Goal: Task Accomplishment & Management: Use online tool/utility

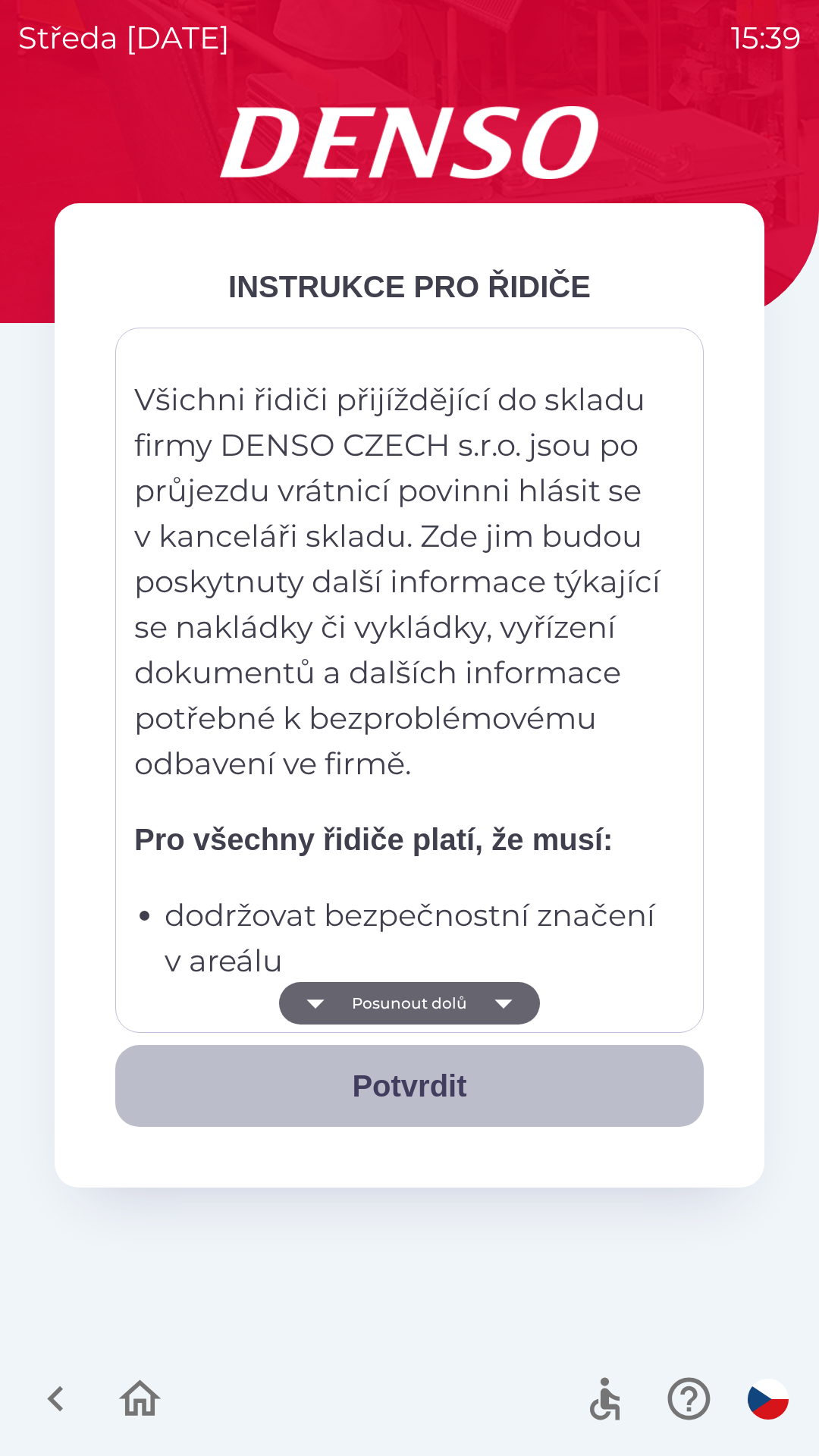
click at [429, 1095] on button "Potvrdit" at bounding box center [410, 1085] width 589 height 82
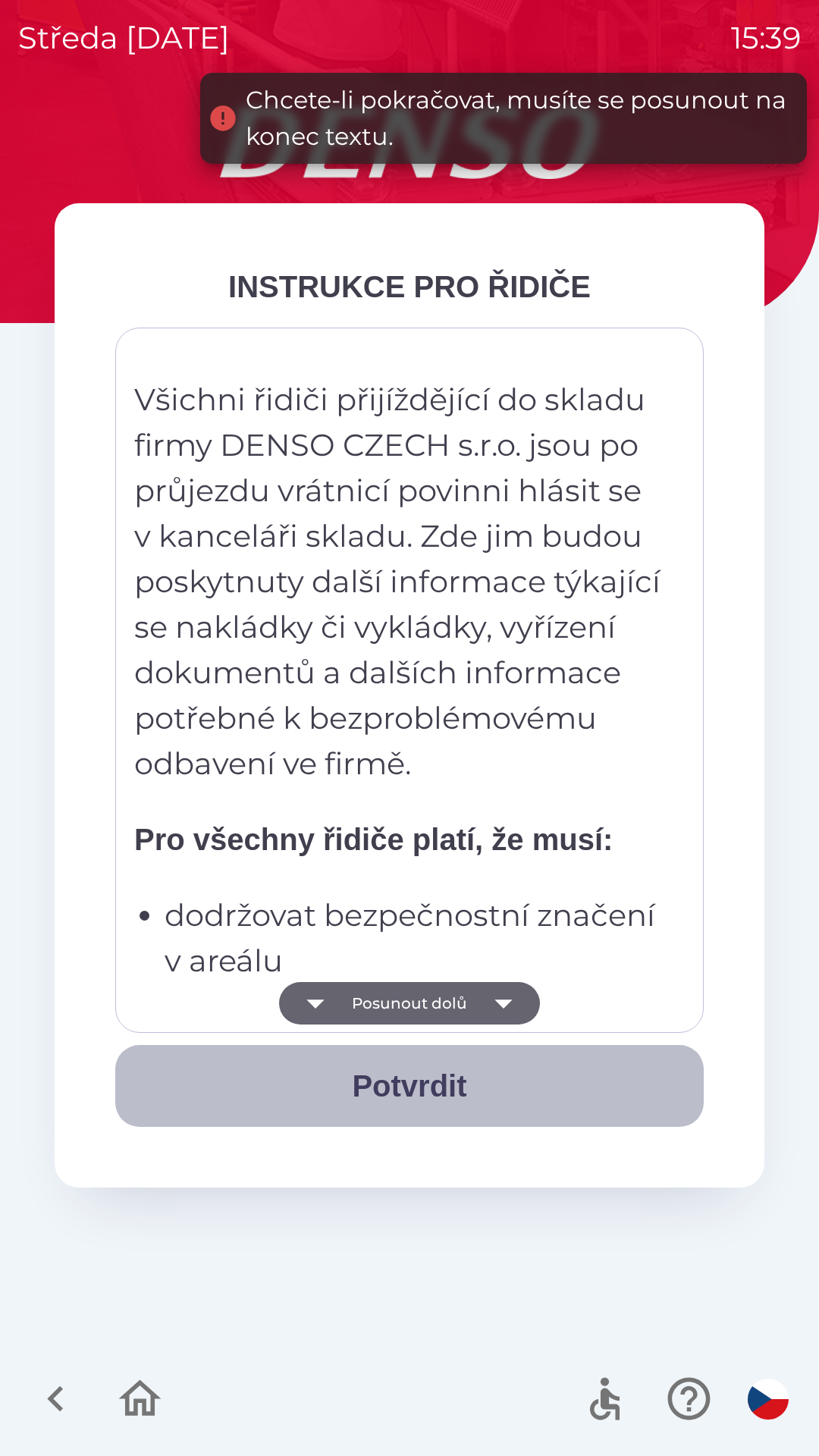
click at [429, 1087] on button "Potvrdit" at bounding box center [410, 1085] width 589 height 82
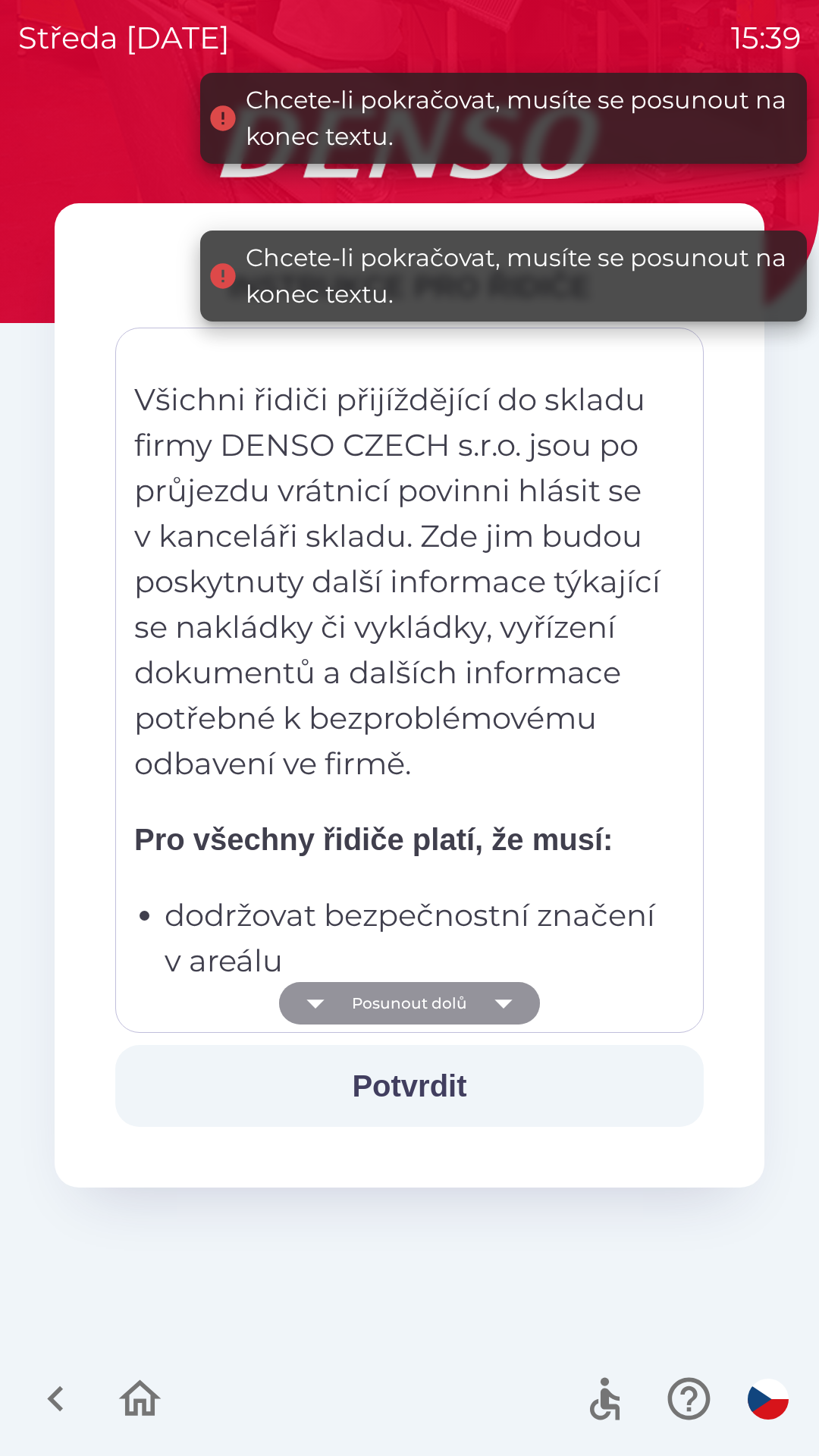
click at [423, 1015] on button "Posunout dolů" at bounding box center [410, 1003] width 261 height 42
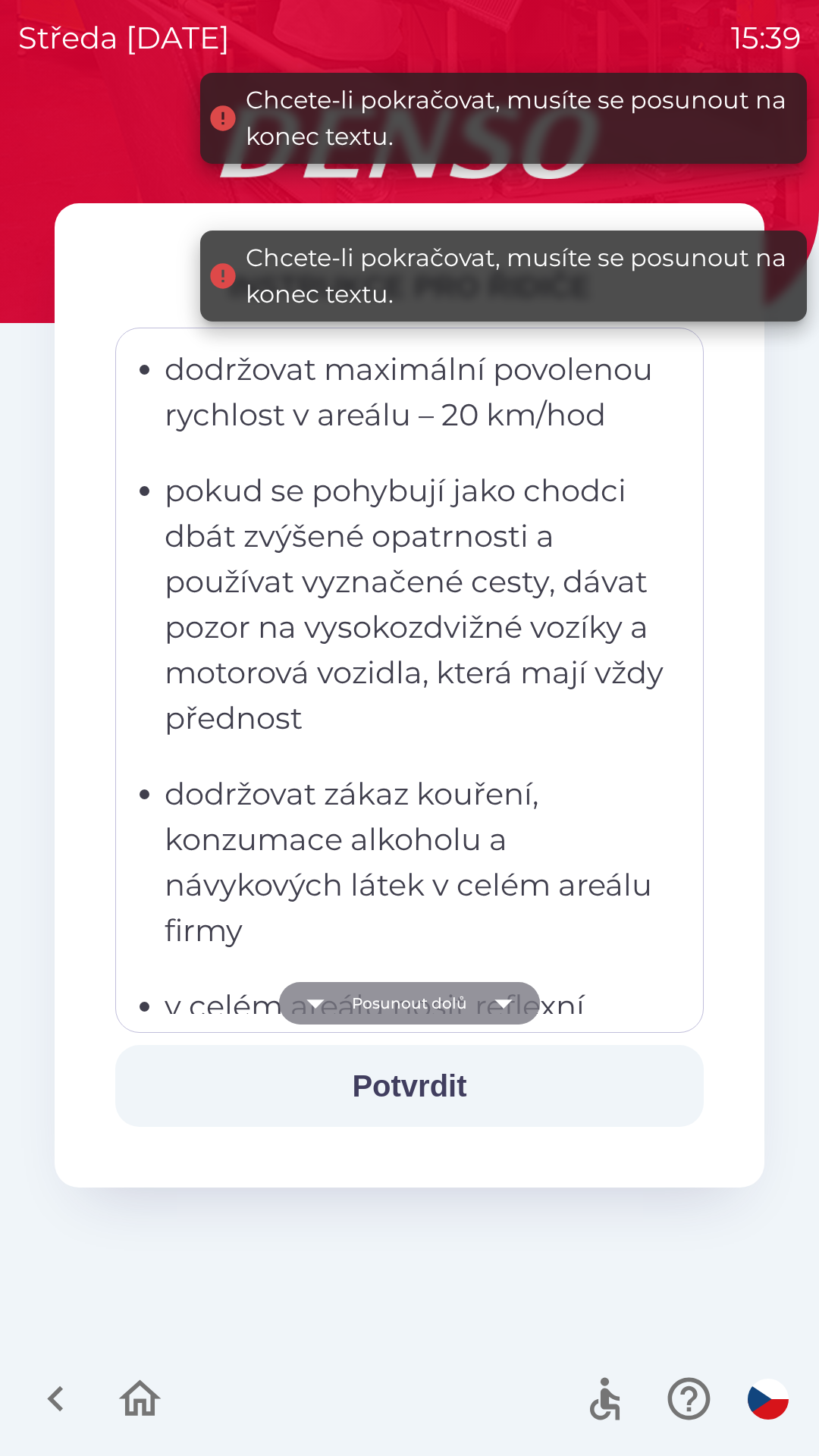
click at [418, 1008] on button "Posunout dolů" at bounding box center [410, 1003] width 261 height 42
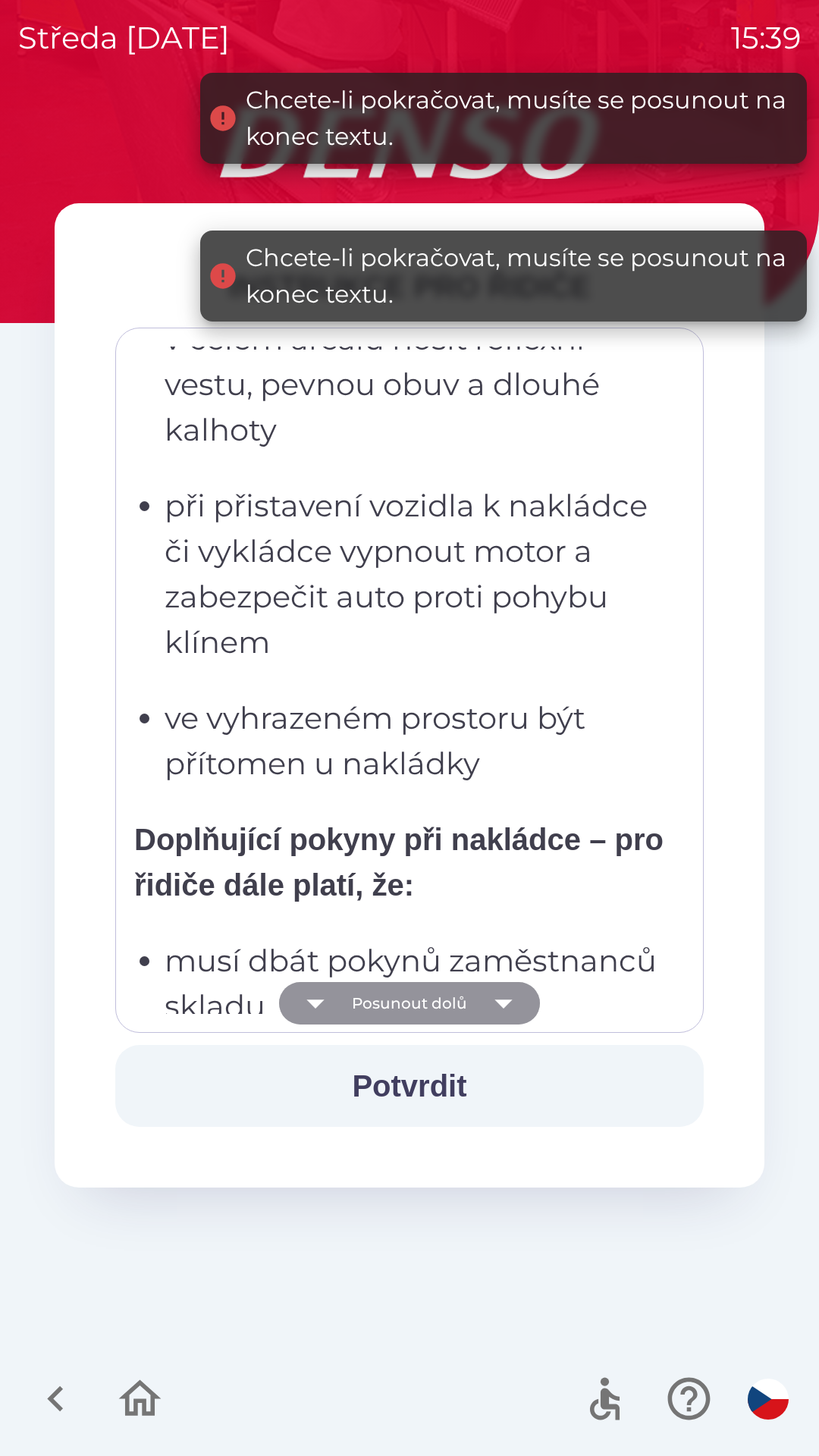
click at [423, 1008] on button "Posunout dolů" at bounding box center [410, 1003] width 261 height 42
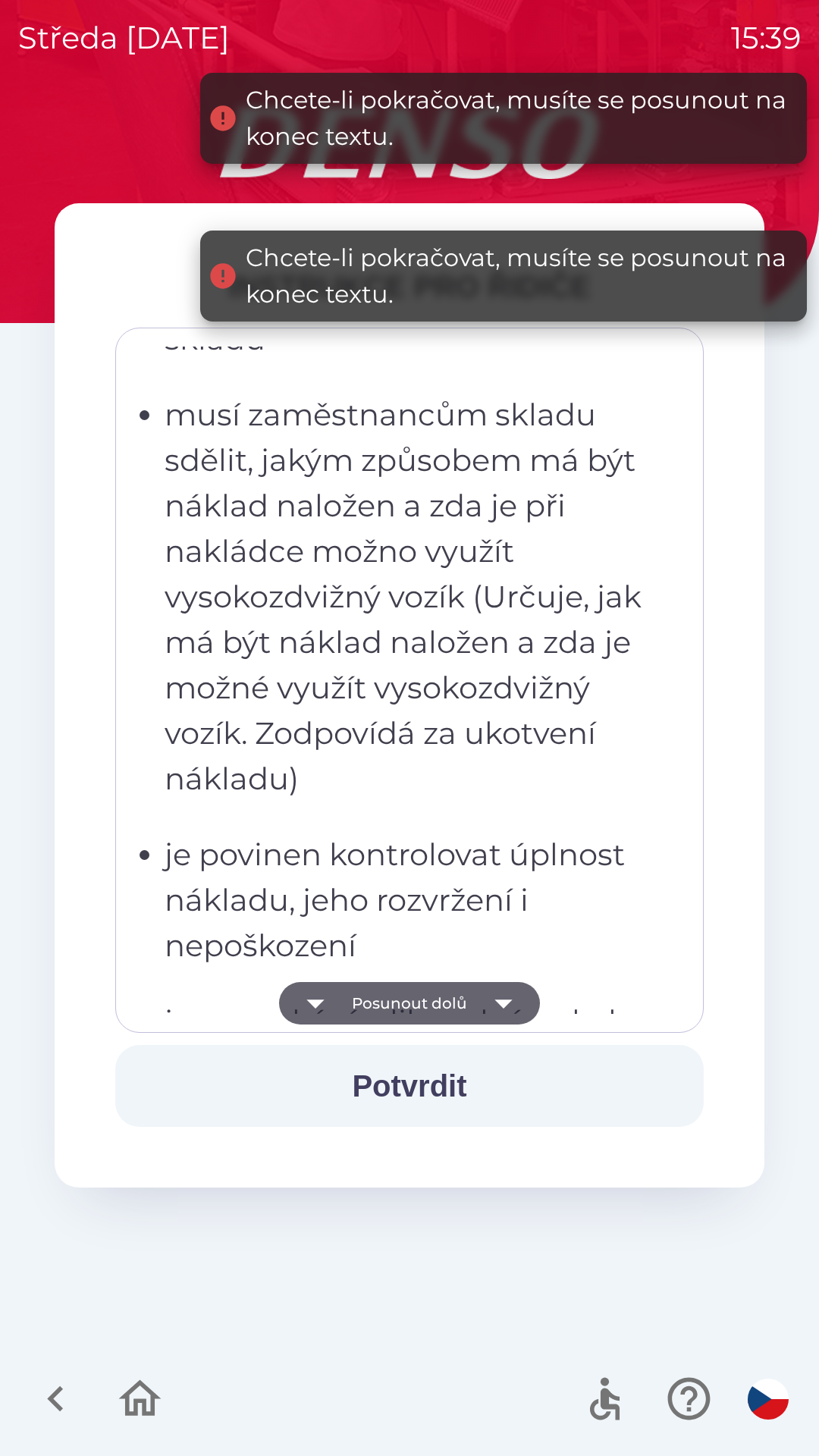
click at [424, 1005] on button "Posunout dolů" at bounding box center [410, 1003] width 261 height 42
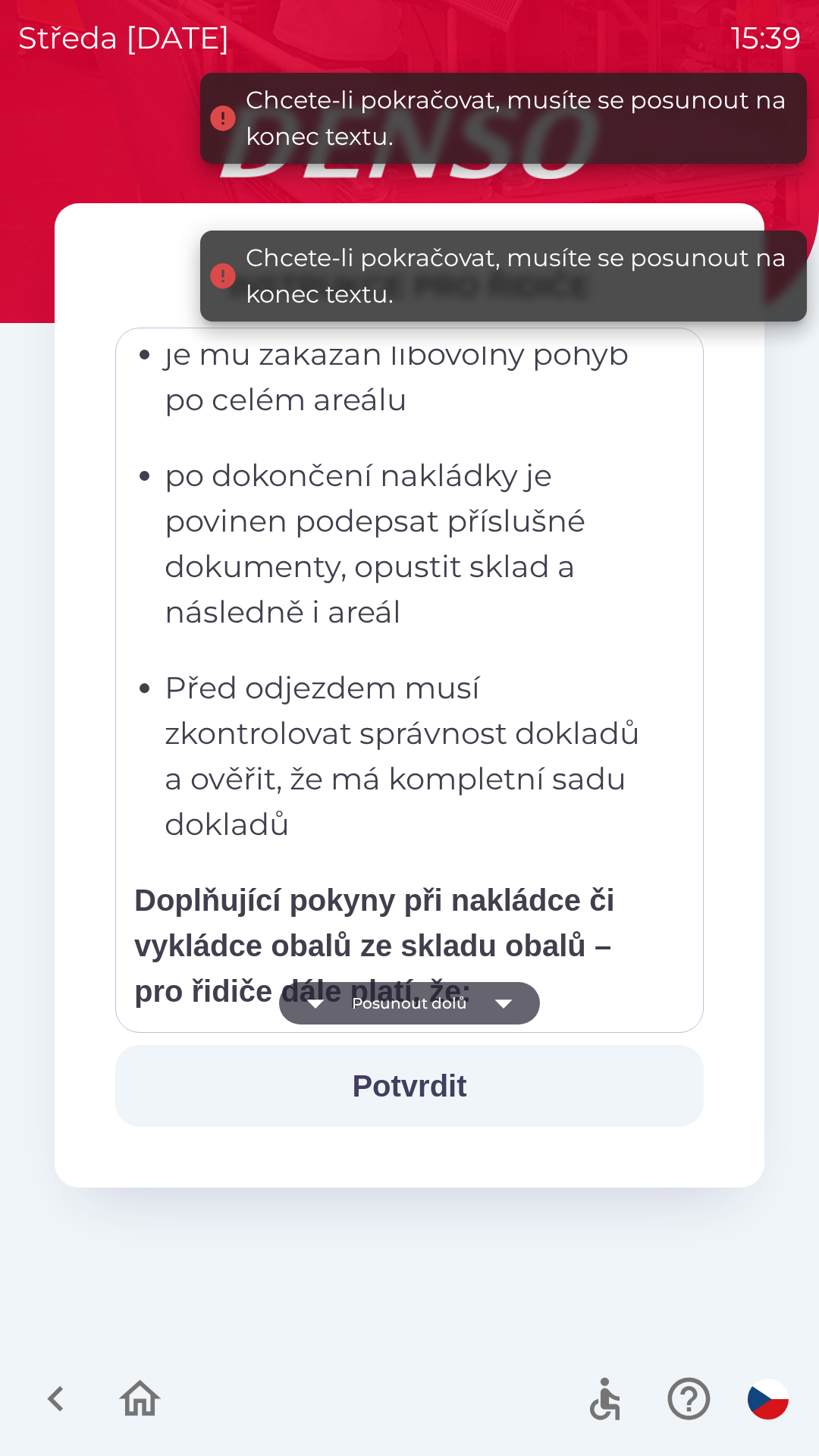
click at [423, 1007] on button "Posunout dolů" at bounding box center [410, 1003] width 261 height 42
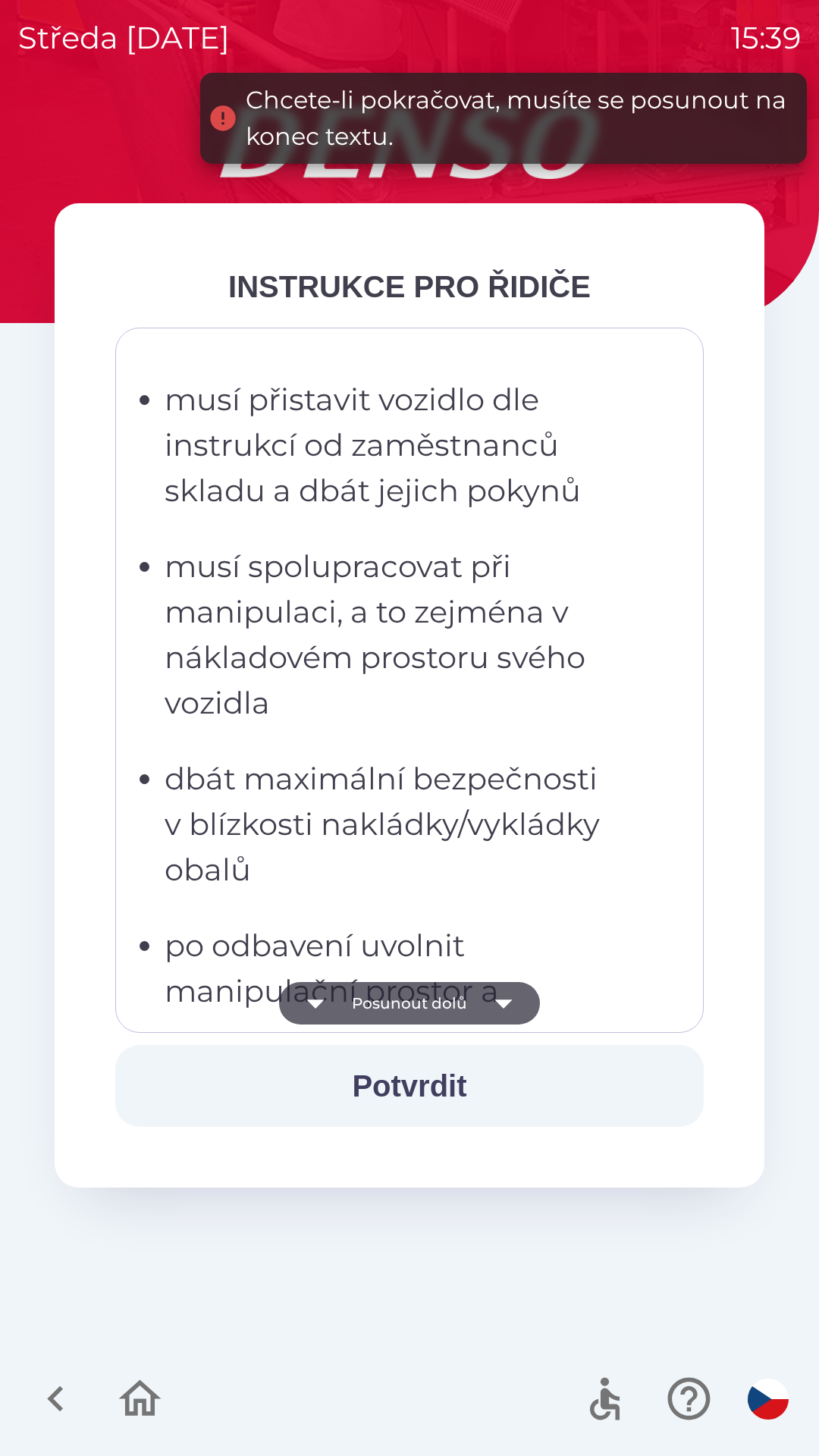
click at [430, 1001] on button "Posunout dolů" at bounding box center [410, 1003] width 261 height 42
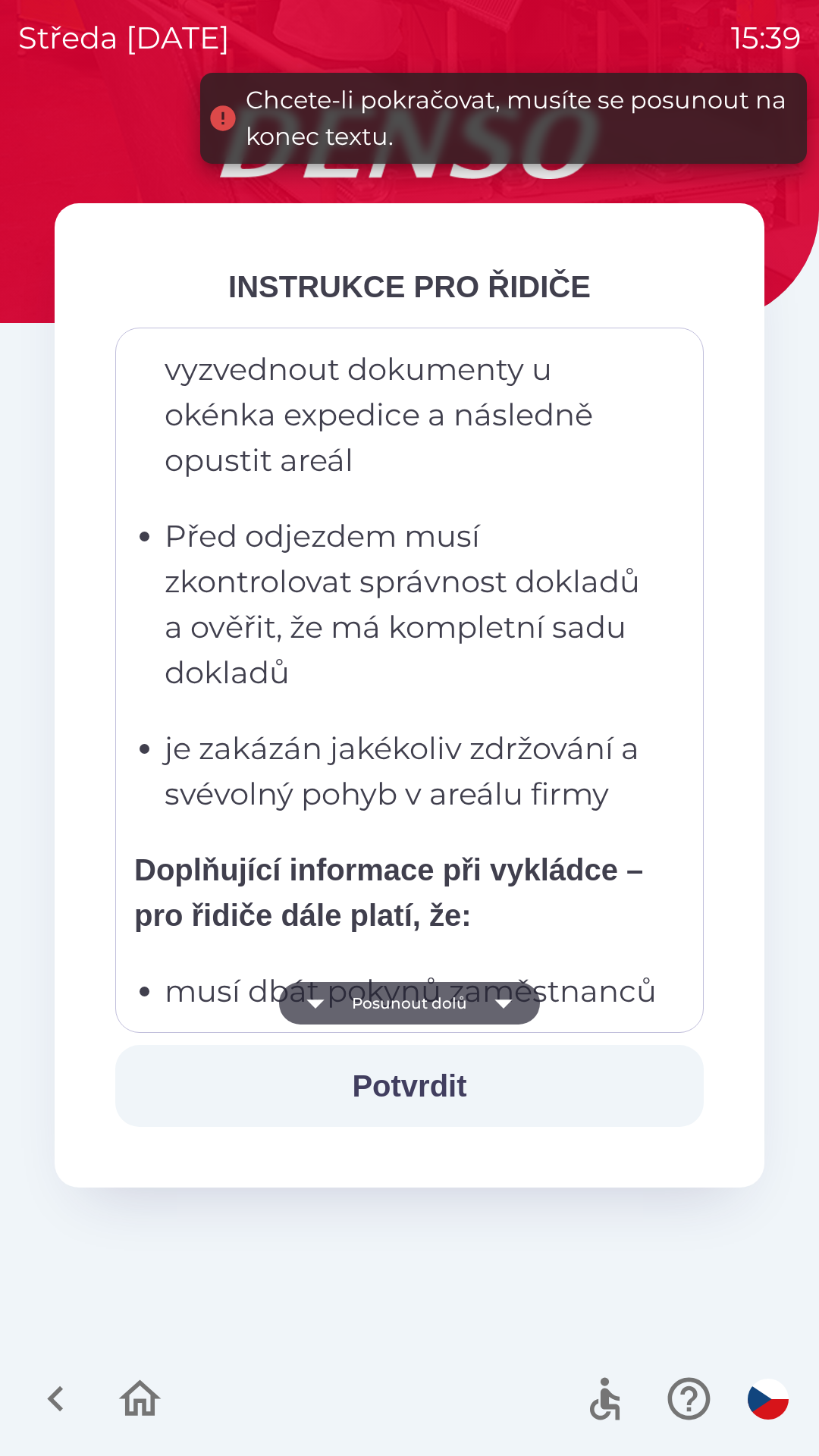
click at [438, 1009] on button "Posunout dolů" at bounding box center [410, 1003] width 261 height 42
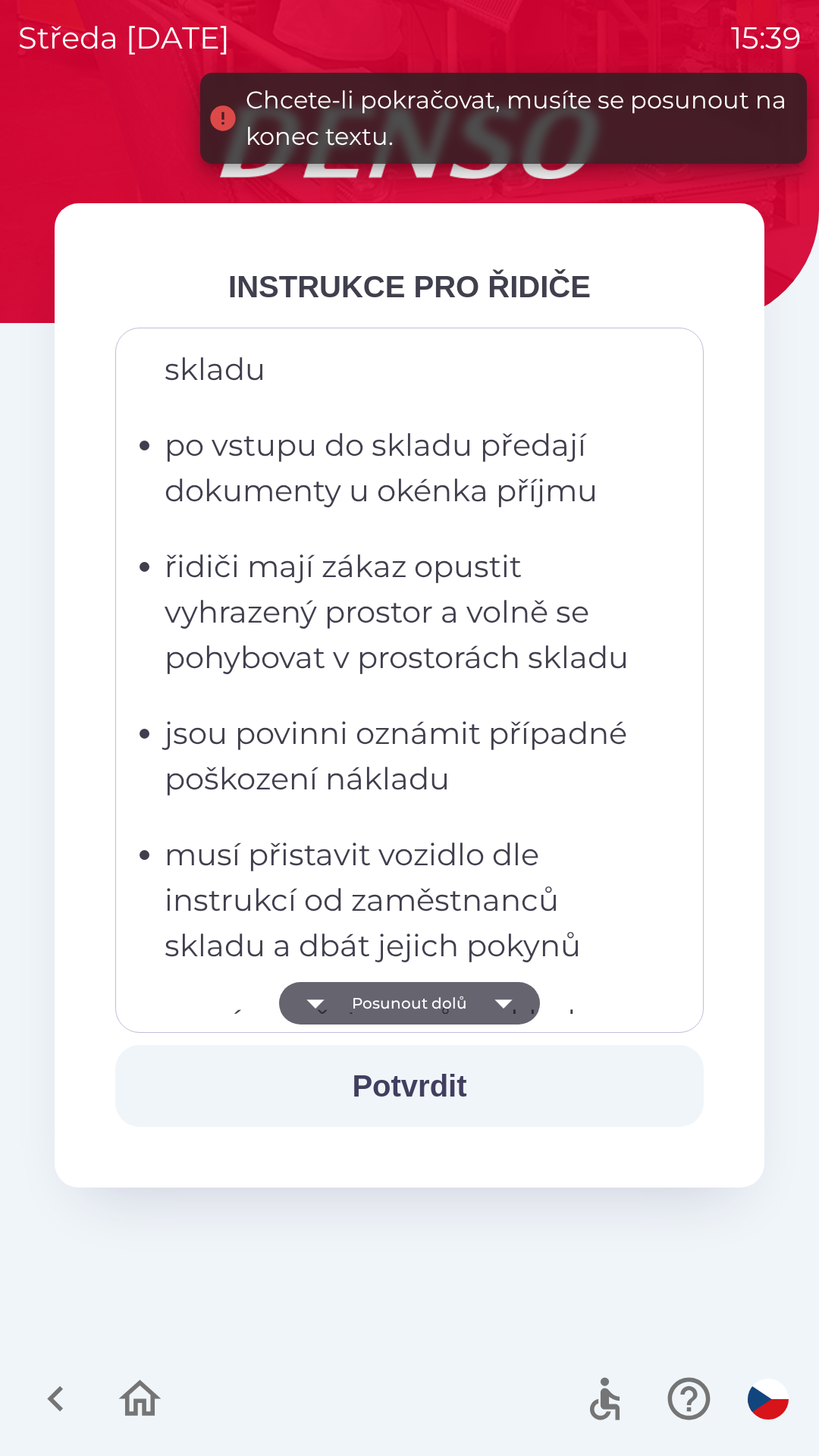
click at [451, 1002] on button "Posunout dolů" at bounding box center [410, 1003] width 261 height 42
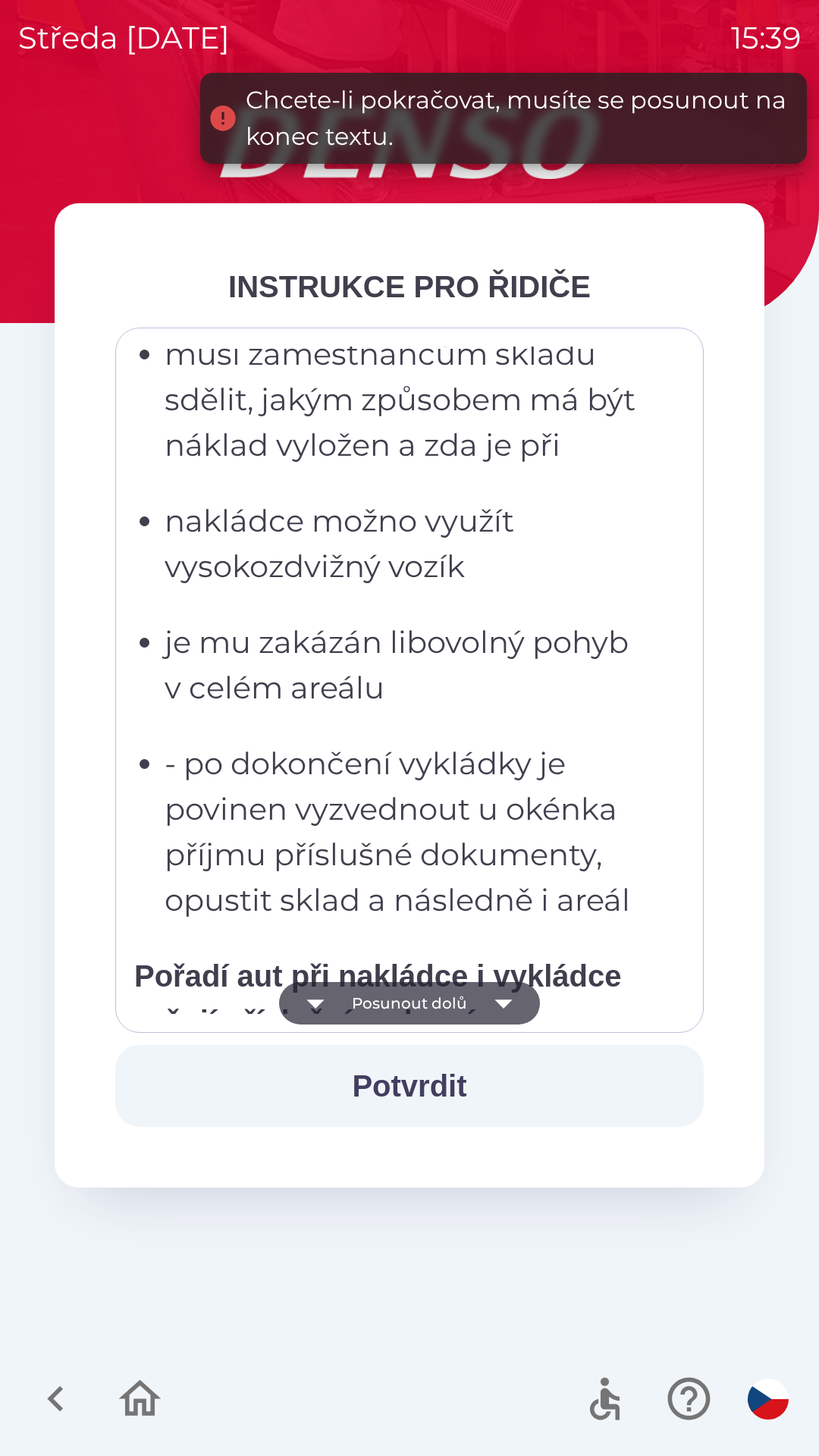
click at [449, 1023] on button "Posunout dolů" at bounding box center [410, 1003] width 261 height 42
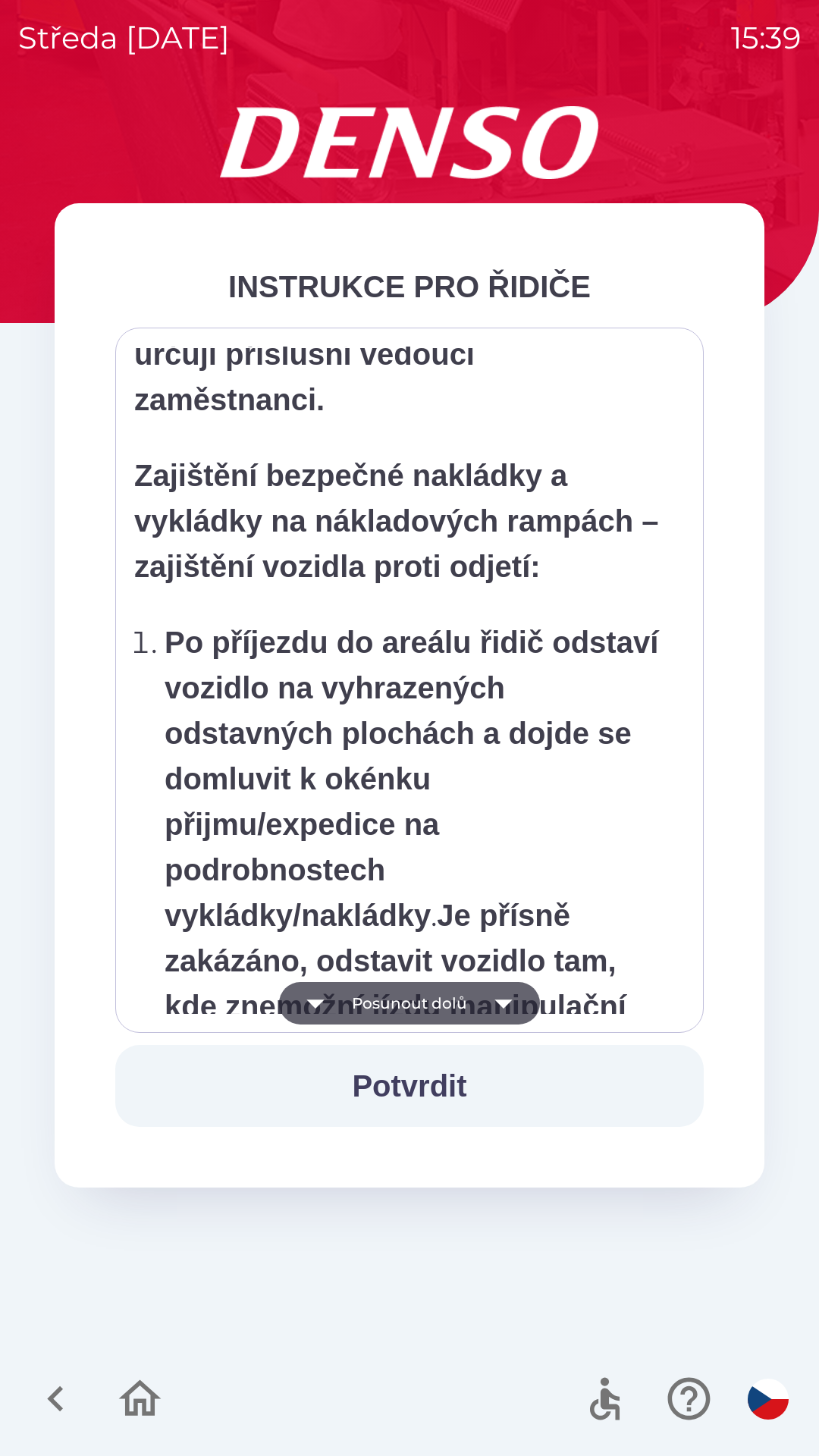
click at [437, 1018] on button "Posunout dolů" at bounding box center [410, 1003] width 261 height 42
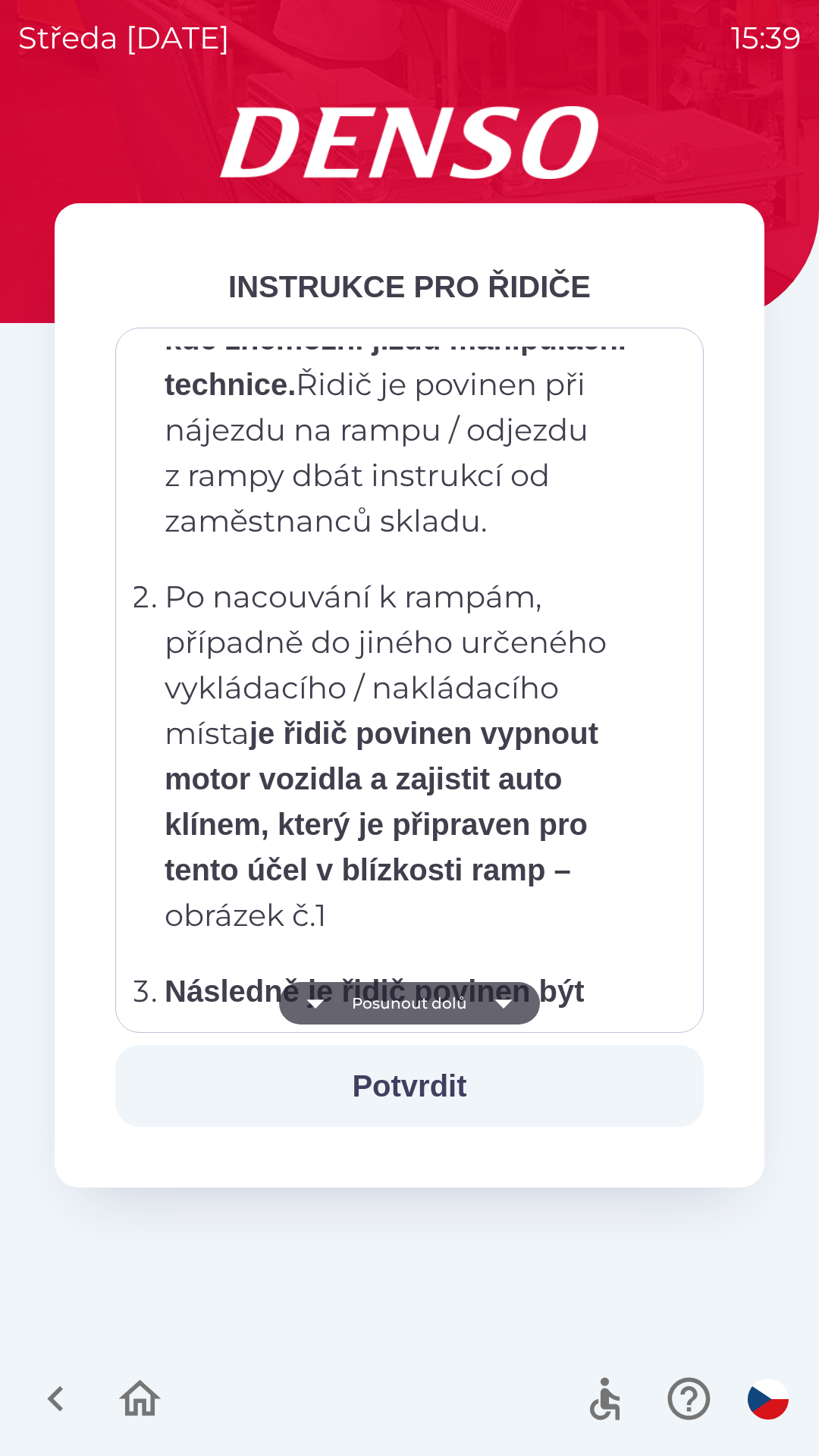
click at [442, 1010] on button "Posunout dolů" at bounding box center [410, 1003] width 261 height 42
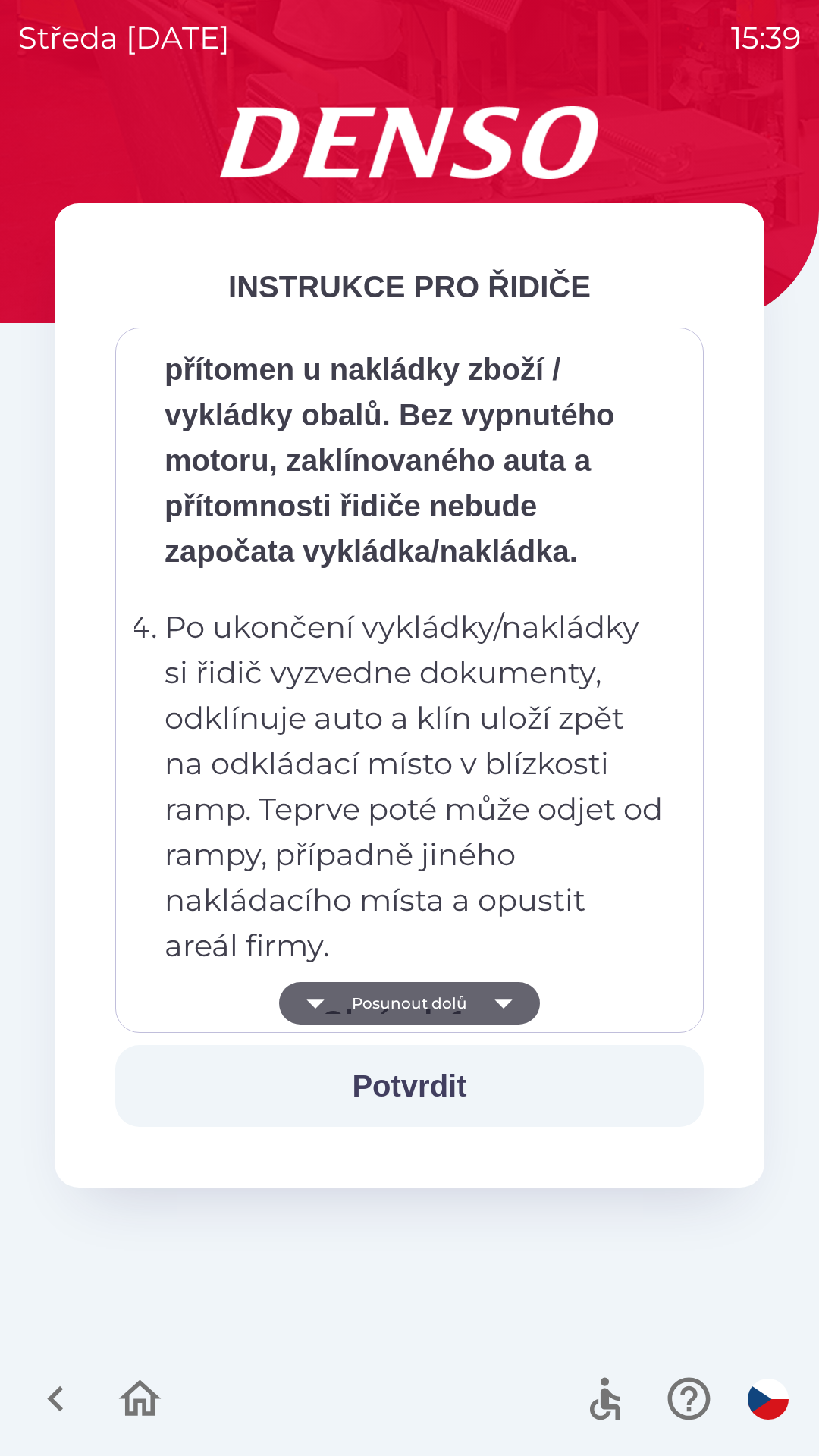
click at [440, 1001] on button "Posunout dolů" at bounding box center [410, 1003] width 261 height 42
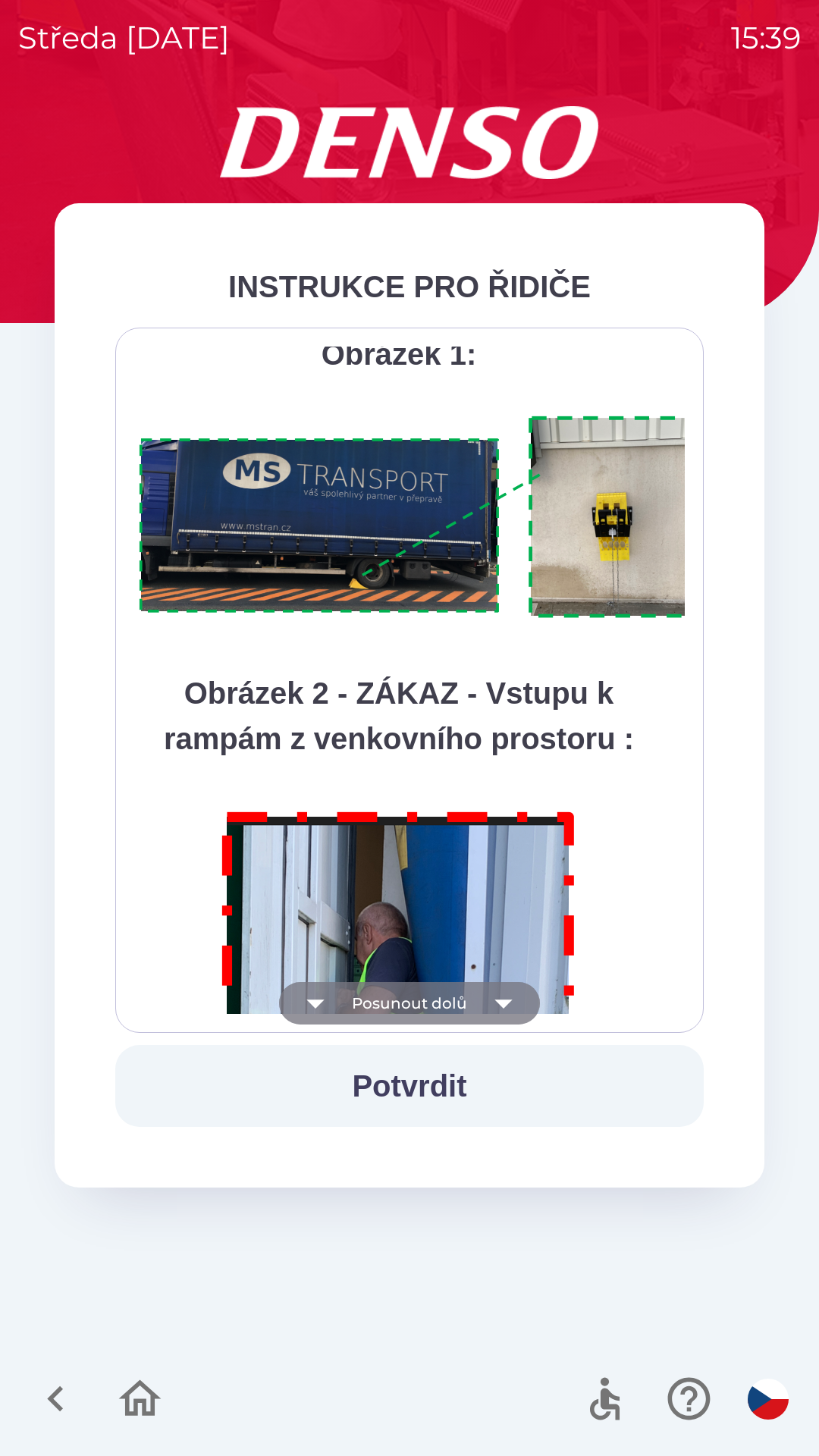
click at [435, 1008] on button "Posunout dolů" at bounding box center [410, 1003] width 261 height 42
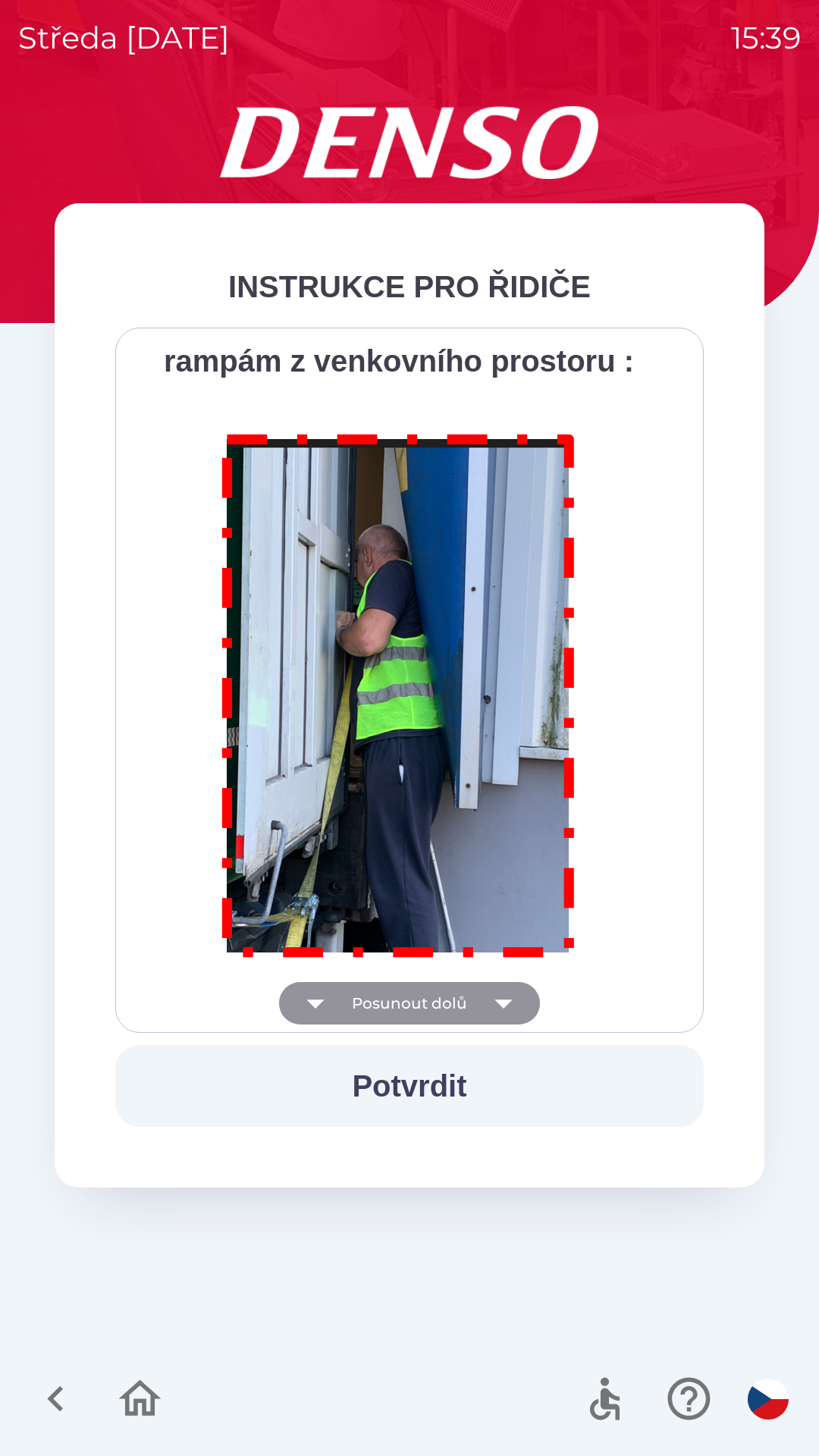
click at [443, 1001] on div "Všichni řidiči přijíždějící do skladu firmy DENSO CZECH s.r.o. jsou po průjezdu…" at bounding box center [410, 679] width 550 height 667
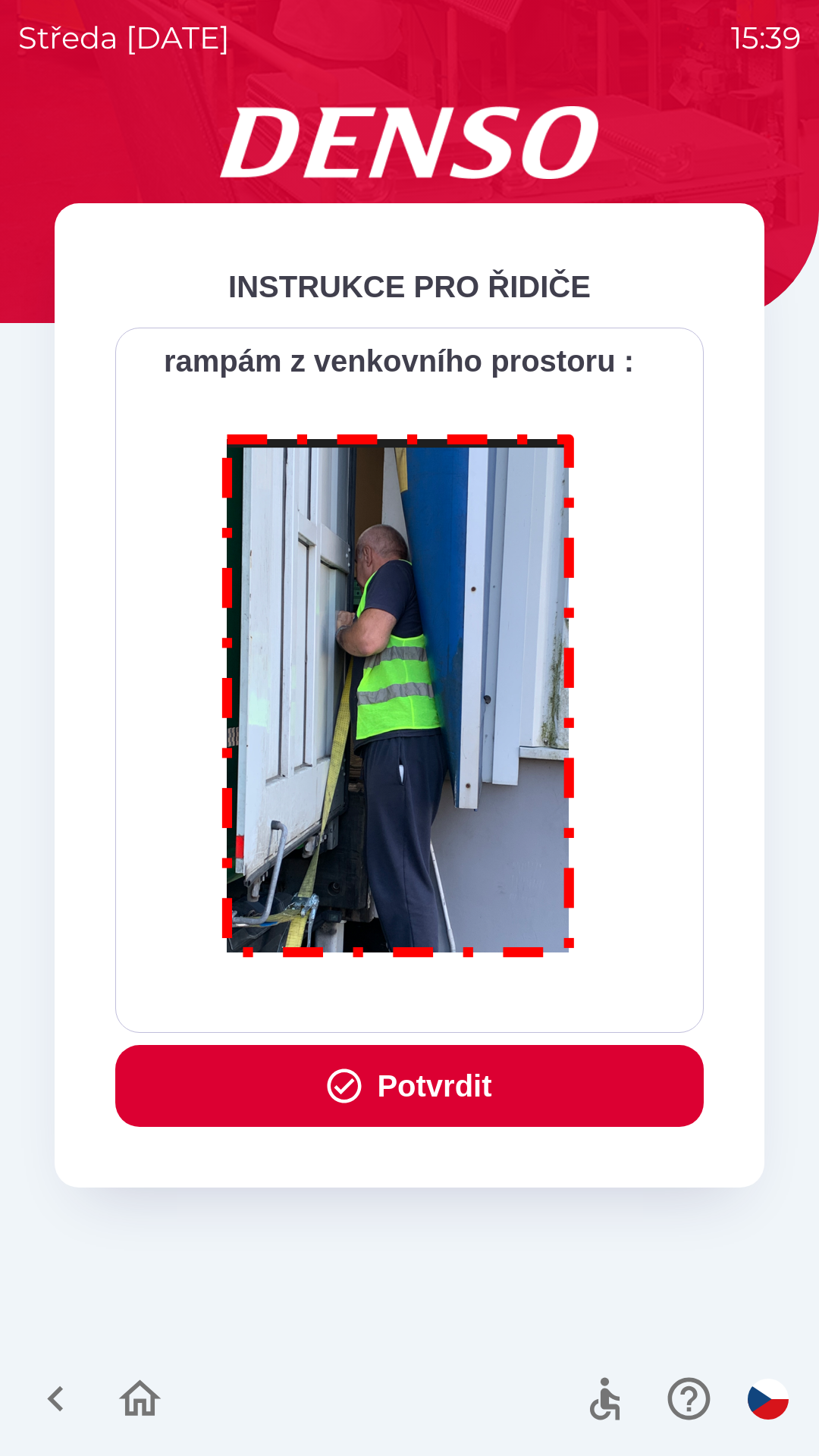
click at [446, 996] on div "Všichni řidiči přijíždějící do skladu firmy DENSO CZECH s.r.o. jsou po průjezdu…" at bounding box center [410, 679] width 550 height 667
click at [453, 1091] on button "Potvrdit" at bounding box center [410, 1085] width 589 height 82
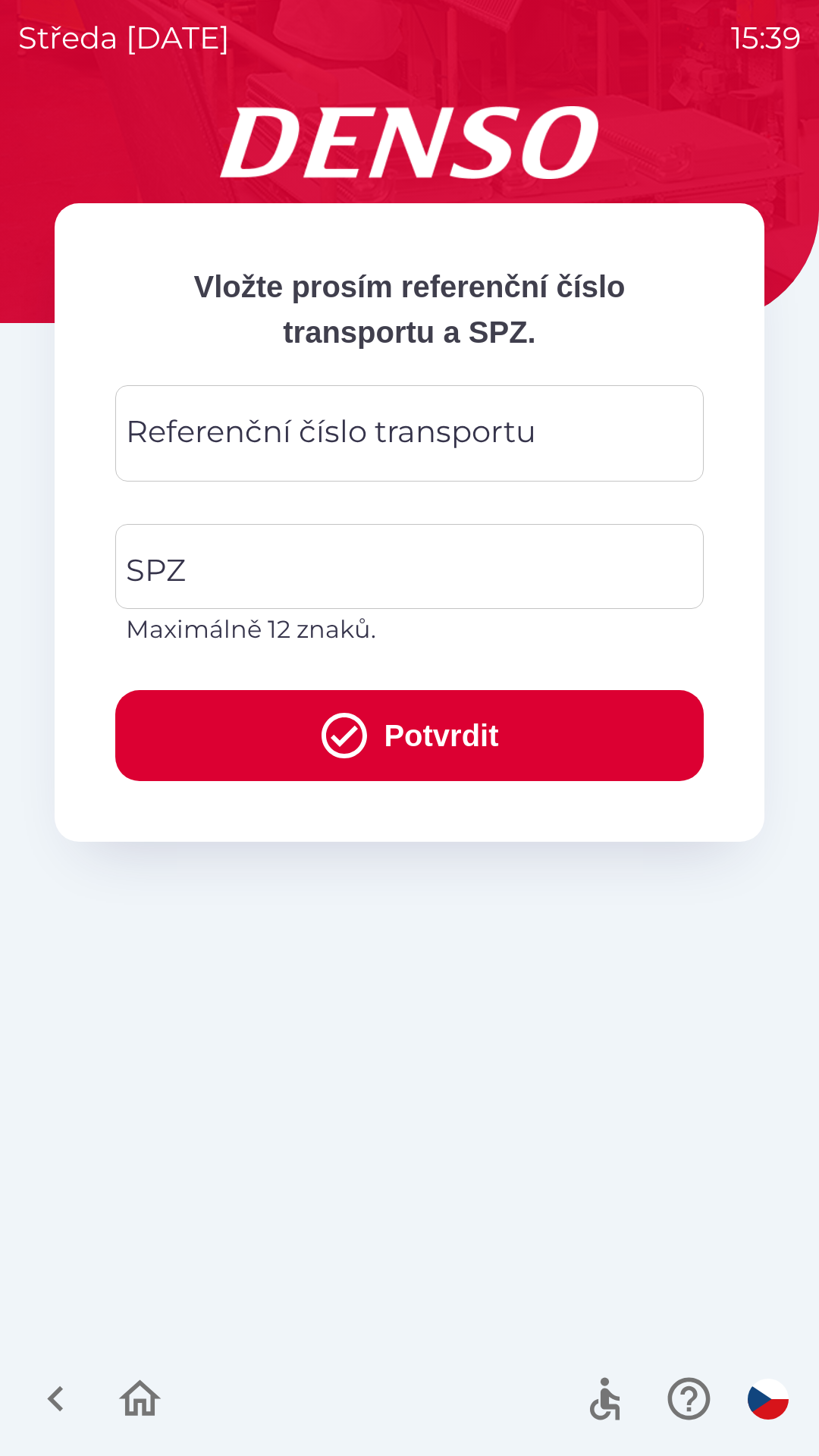
click at [227, 438] on div "Referenční číslo transportu Referenční číslo transportu" at bounding box center [410, 433] width 589 height 97
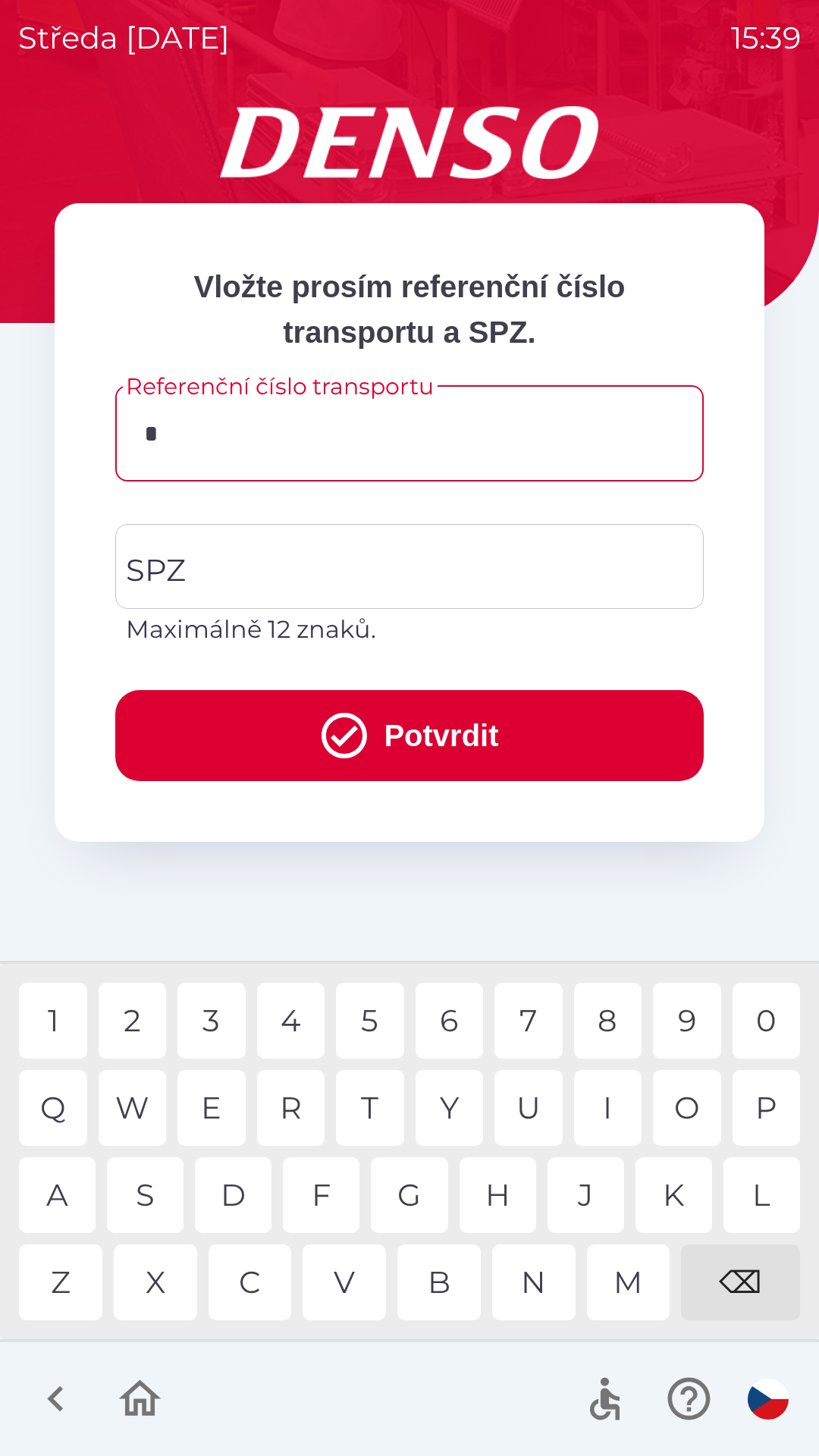
click at [505, 1198] on div "H" at bounding box center [497, 1195] width 76 height 76
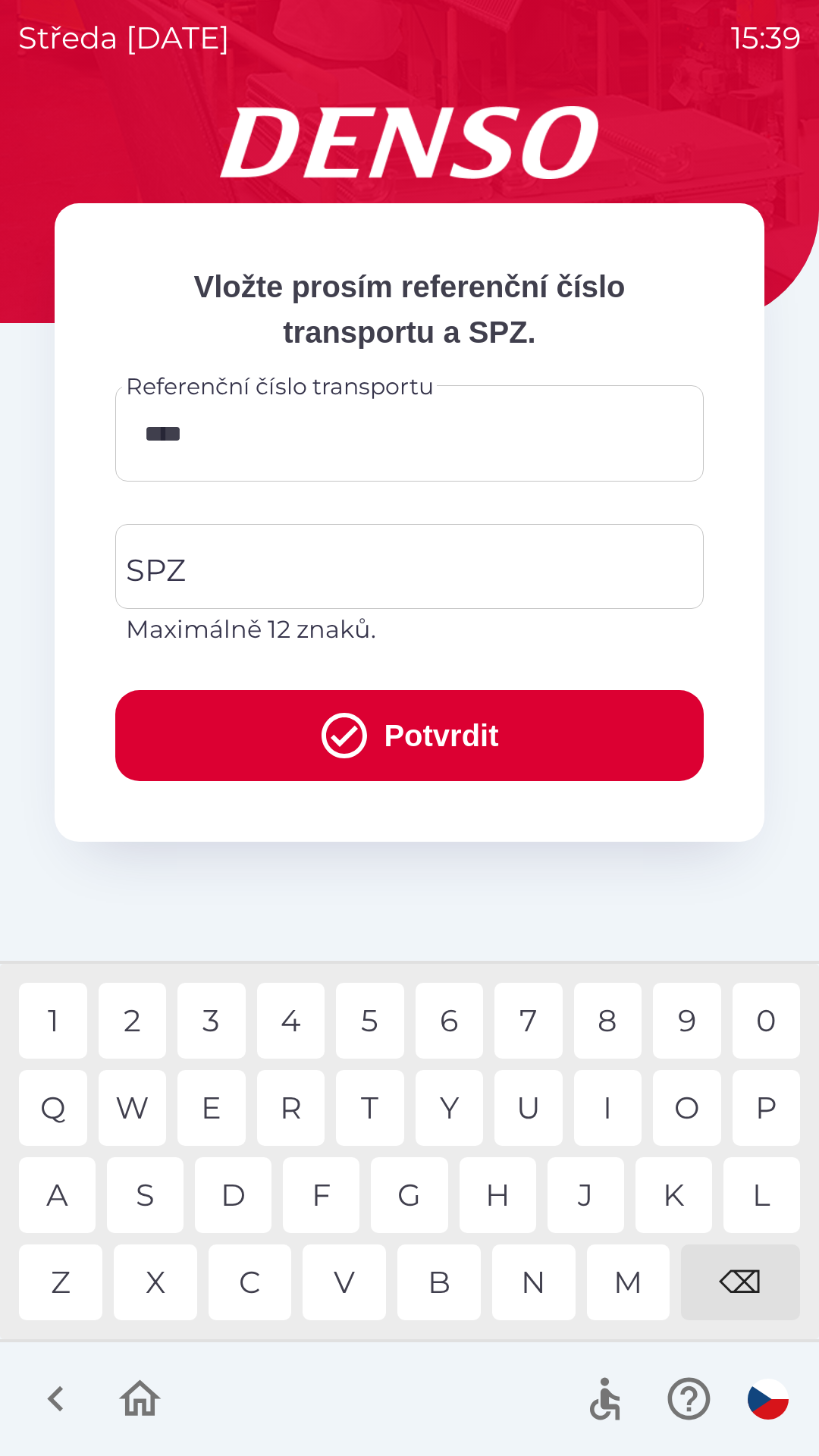
click at [528, 1117] on div "U" at bounding box center [529, 1108] width 69 height 76
click at [525, 1032] on div "7" at bounding box center [529, 1020] width 69 height 76
type input "**********"
click at [683, 1017] on div "9" at bounding box center [687, 1020] width 69 height 76
click at [231, 576] on input "SPZ" at bounding box center [398, 566] width 552 height 71
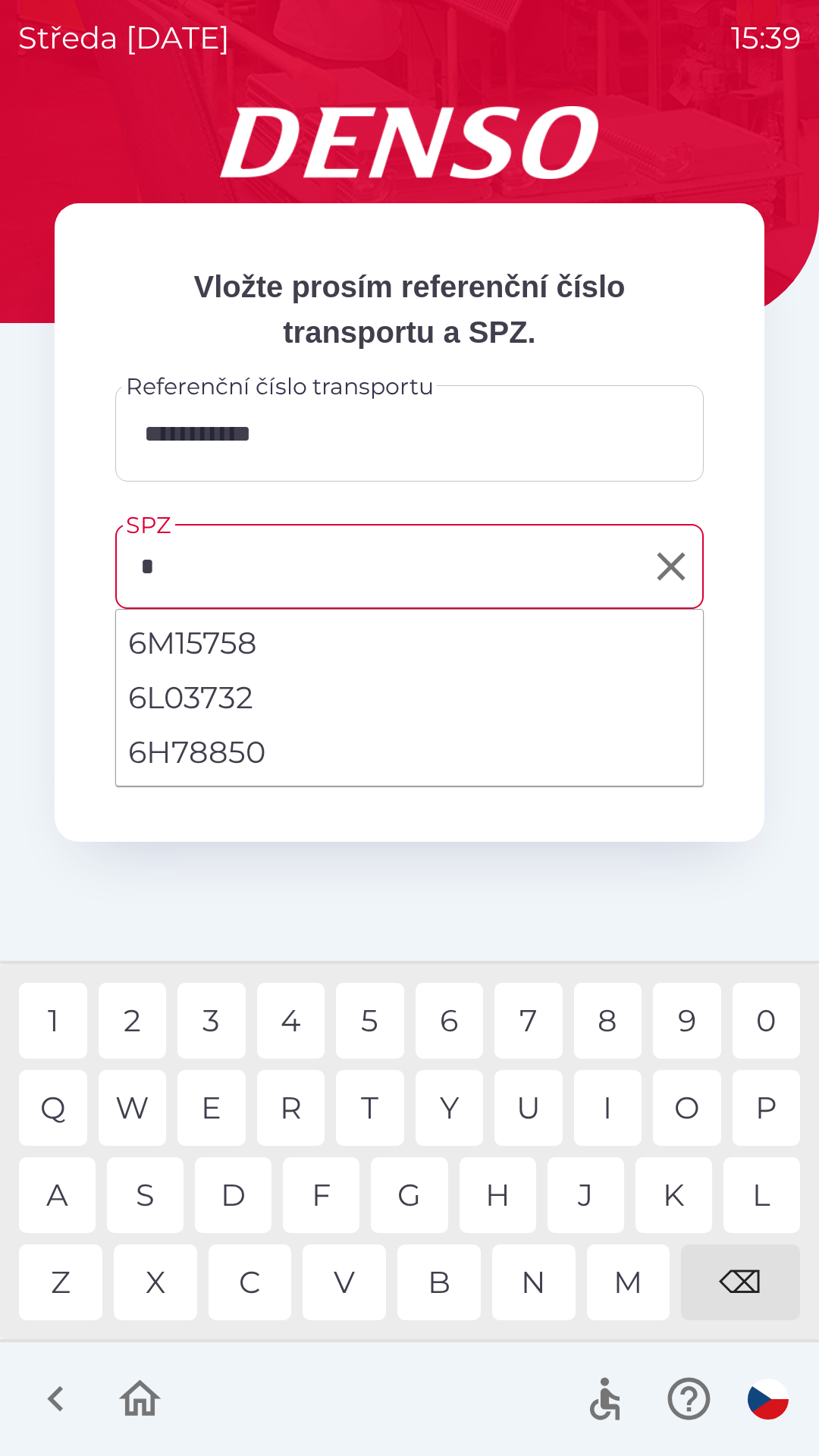
click at [446, 1030] on div "6" at bounding box center [450, 1020] width 69 height 76
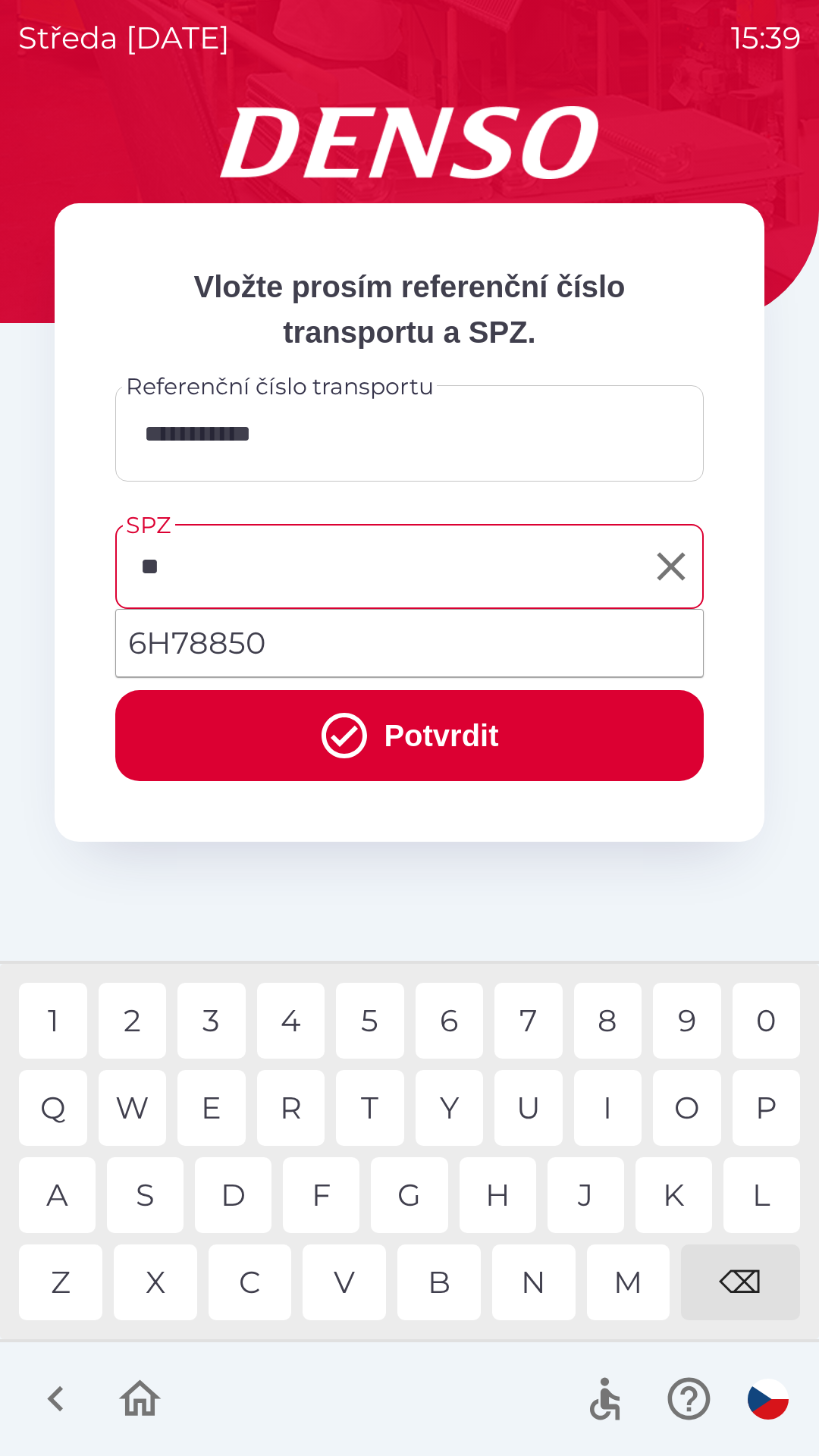
click at [497, 1195] on div "H" at bounding box center [497, 1195] width 76 height 76
type input "*******"
click at [423, 742] on button "Potvrdit" at bounding box center [410, 735] width 589 height 91
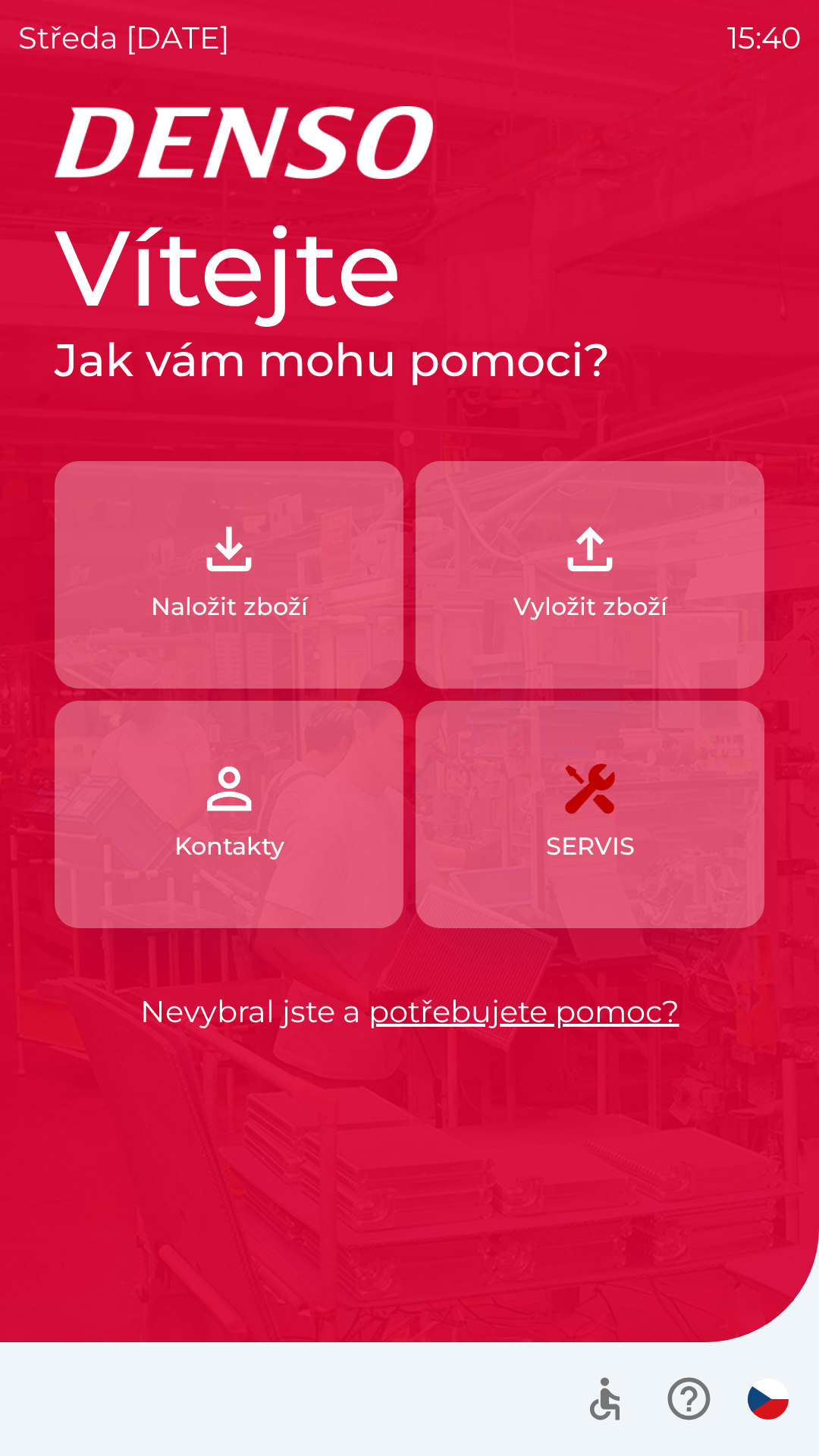
click at [227, 600] on p "Naložit zboží" at bounding box center [229, 606] width 157 height 36
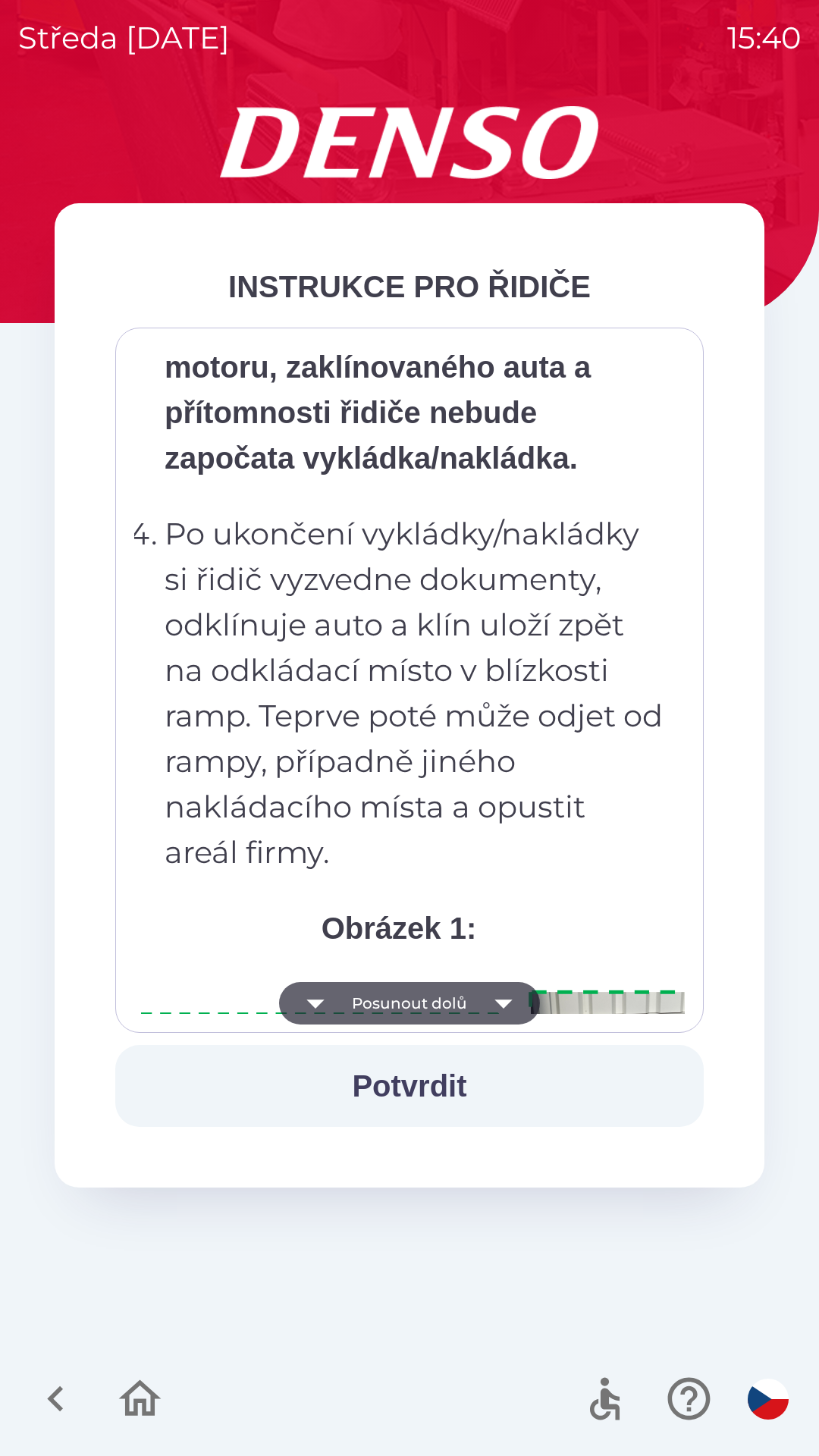
scroll to position [8521, 0]
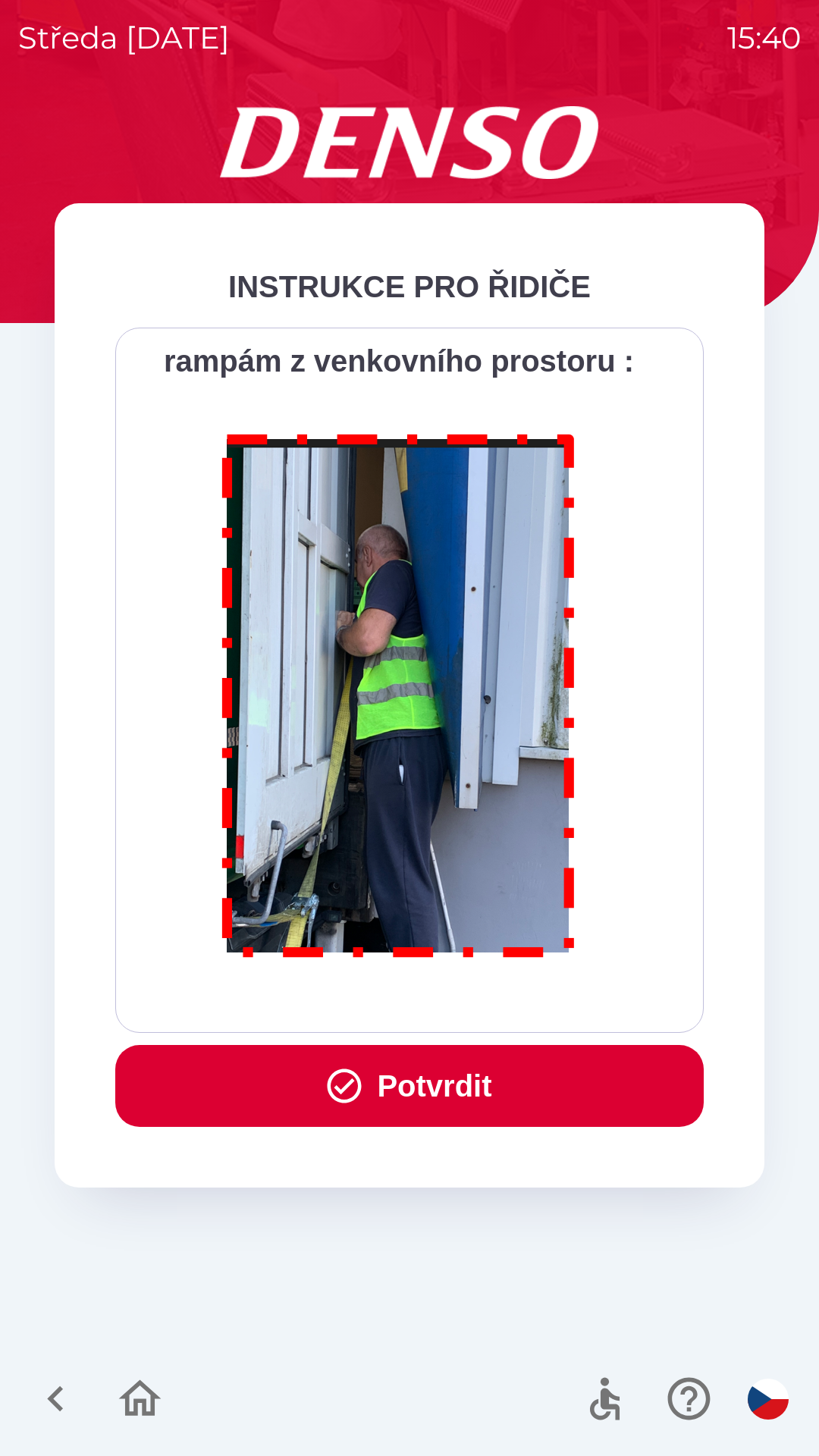
click at [438, 1087] on button "Potvrdit" at bounding box center [410, 1085] width 589 height 82
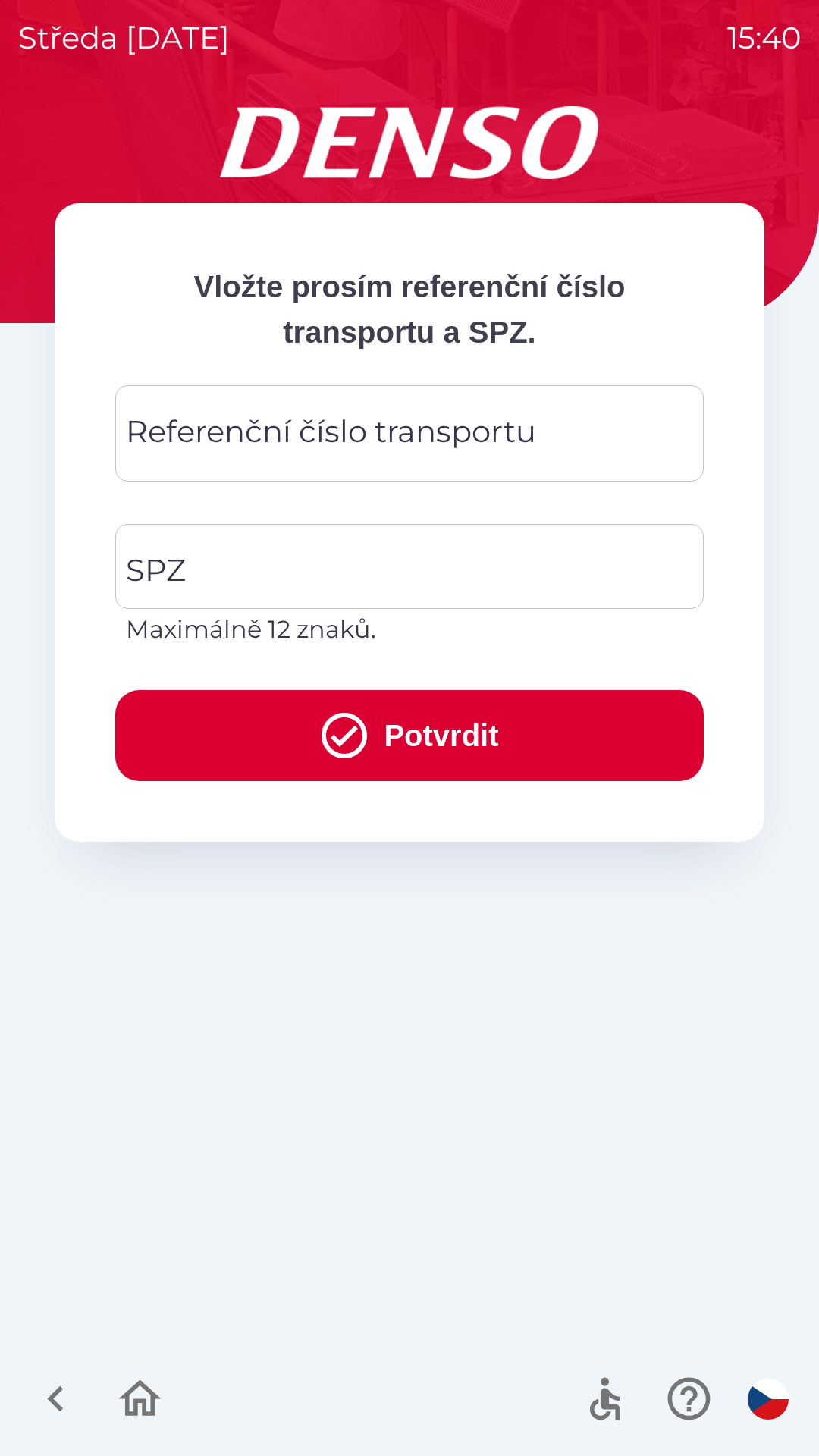
click at [378, 439] on div "Referenční číslo transportu Referenční číslo transportu" at bounding box center [410, 433] width 589 height 97
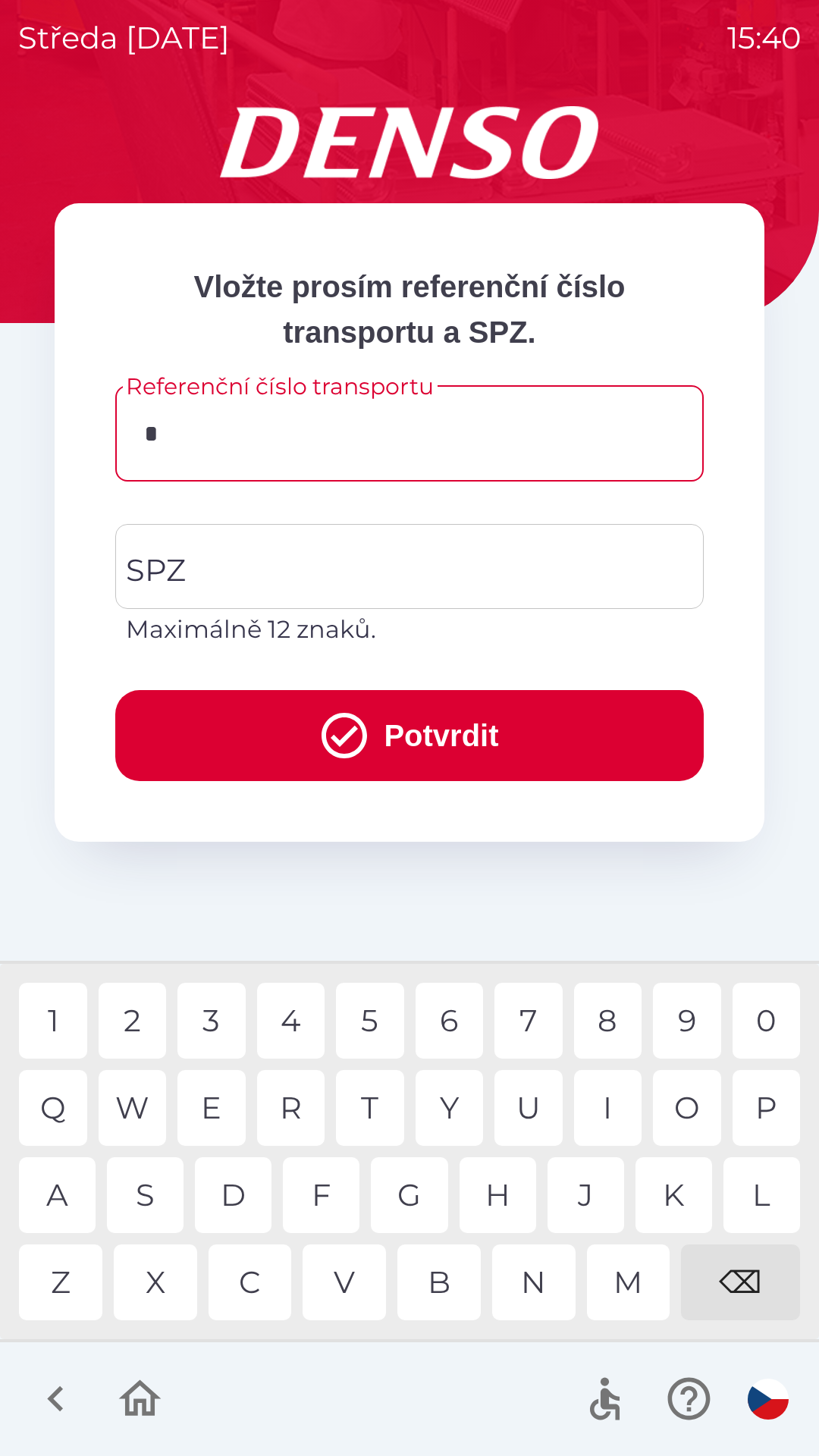
click at [236, 1183] on div "D" at bounding box center [233, 1195] width 76 height 76
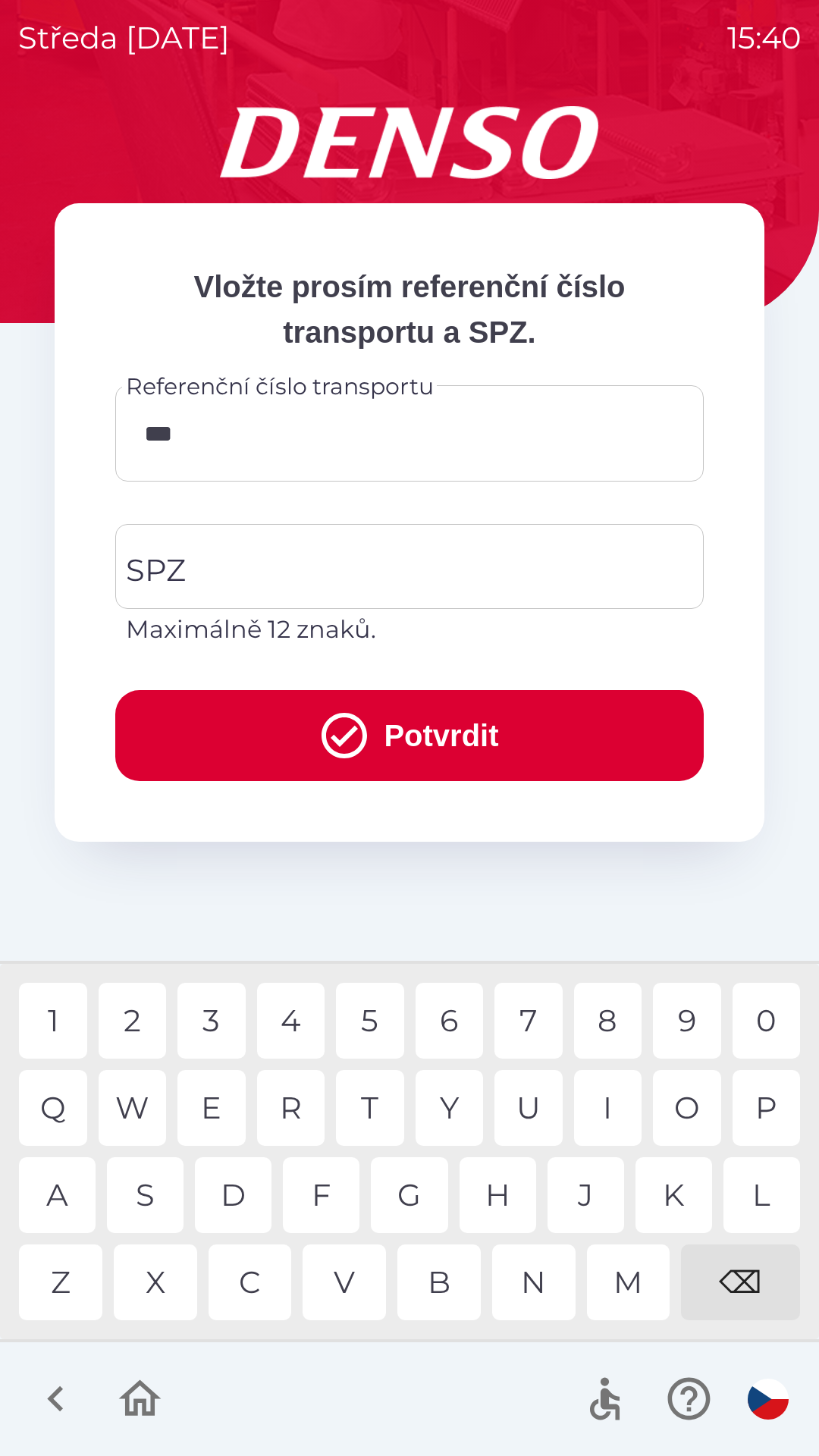
click at [345, 1266] on div "V" at bounding box center [344, 1282] width 83 height 76
type input "******"
click at [73, 1017] on div "1" at bounding box center [54, 1020] width 69 height 76
click at [243, 555] on input "SPZ" at bounding box center [398, 566] width 552 height 71
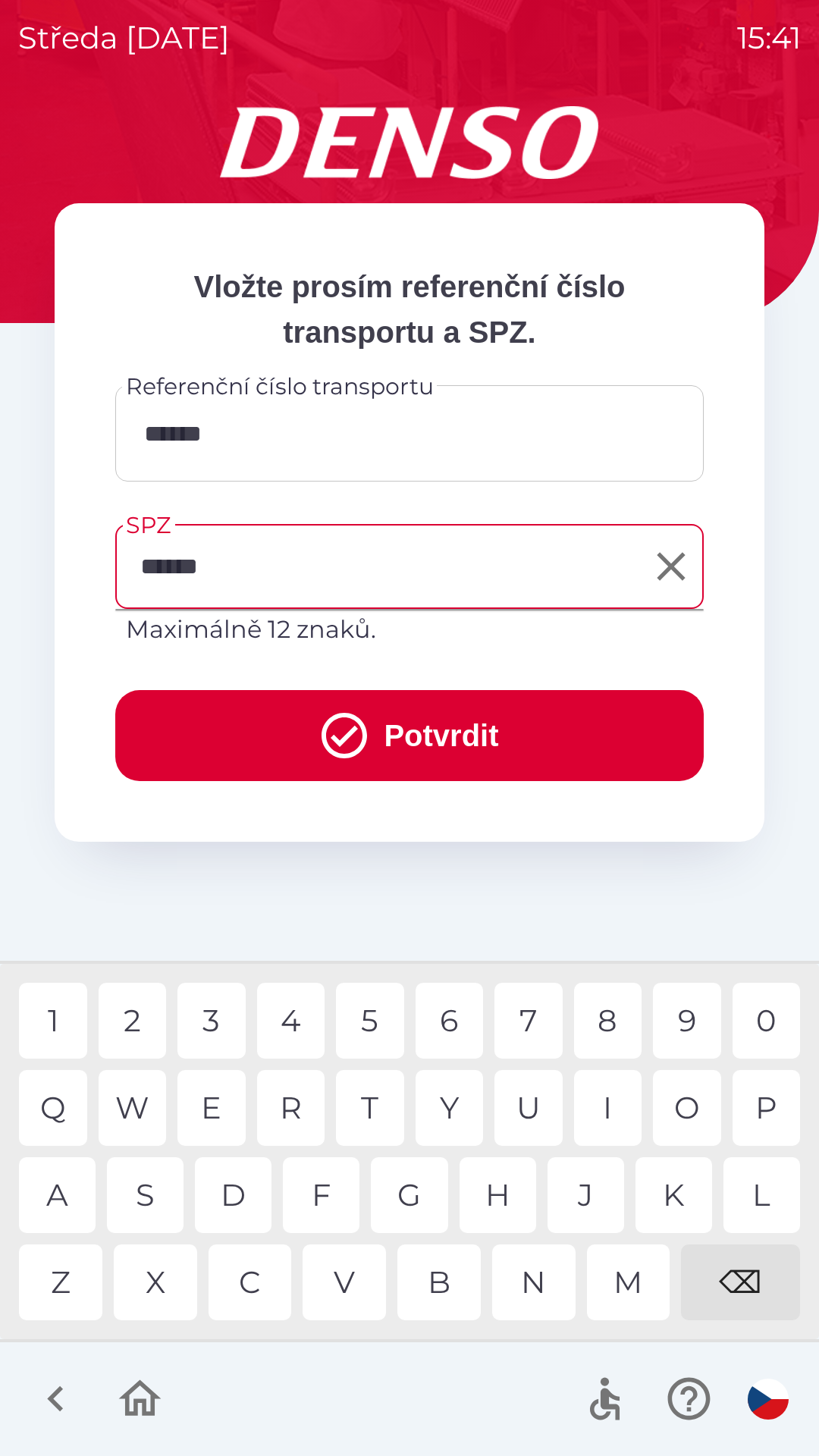
click at [353, 1018] on div "5" at bounding box center [370, 1020] width 69 height 76
type input "*******"
click at [254, 705] on button "Potvrdit" at bounding box center [410, 735] width 589 height 91
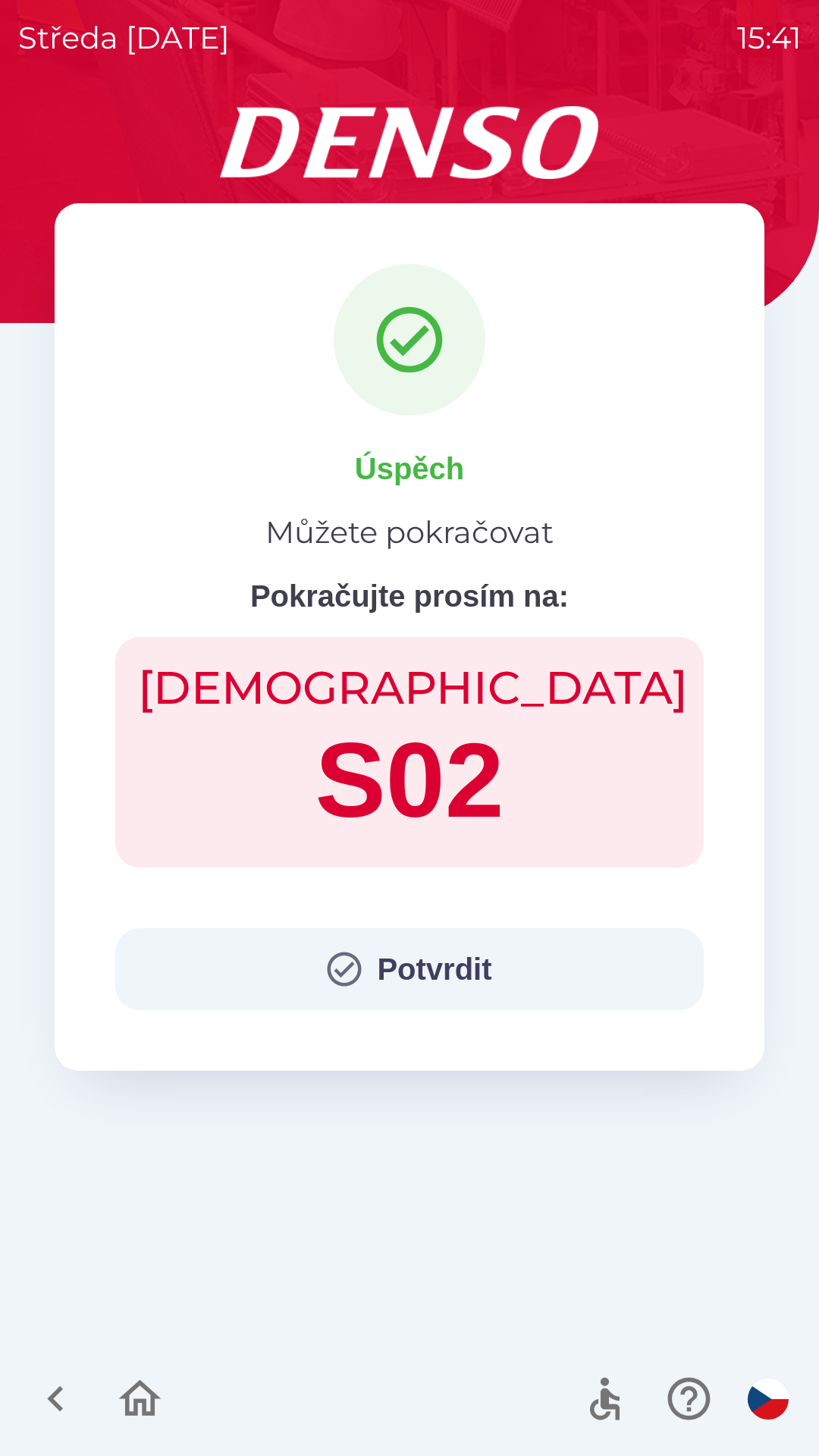
click at [410, 945] on button "Potvrdit" at bounding box center [410, 968] width 589 height 82
